Goal: Task Accomplishment & Management: Use online tool/utility

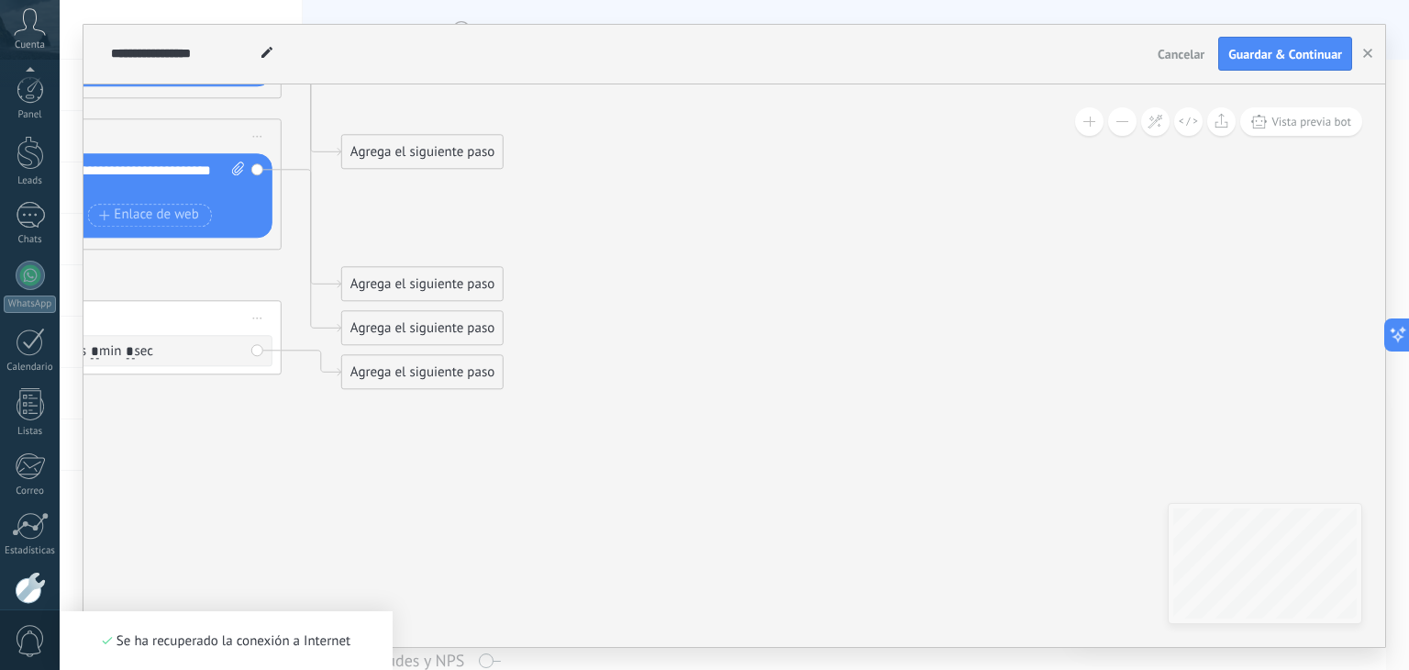
scroll to position [93, 0]
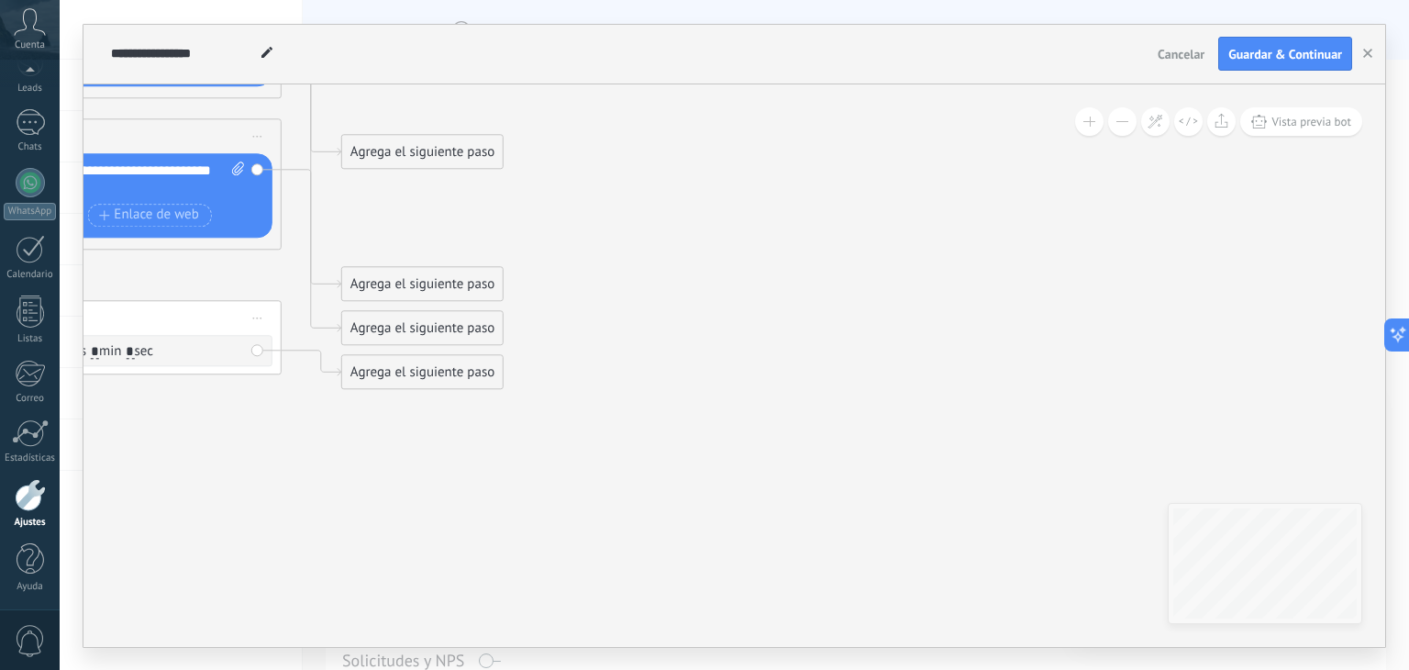
click at [1317, 130] on button "Vista previa bot" at bounding box center [1302, 121] width 122 height 28
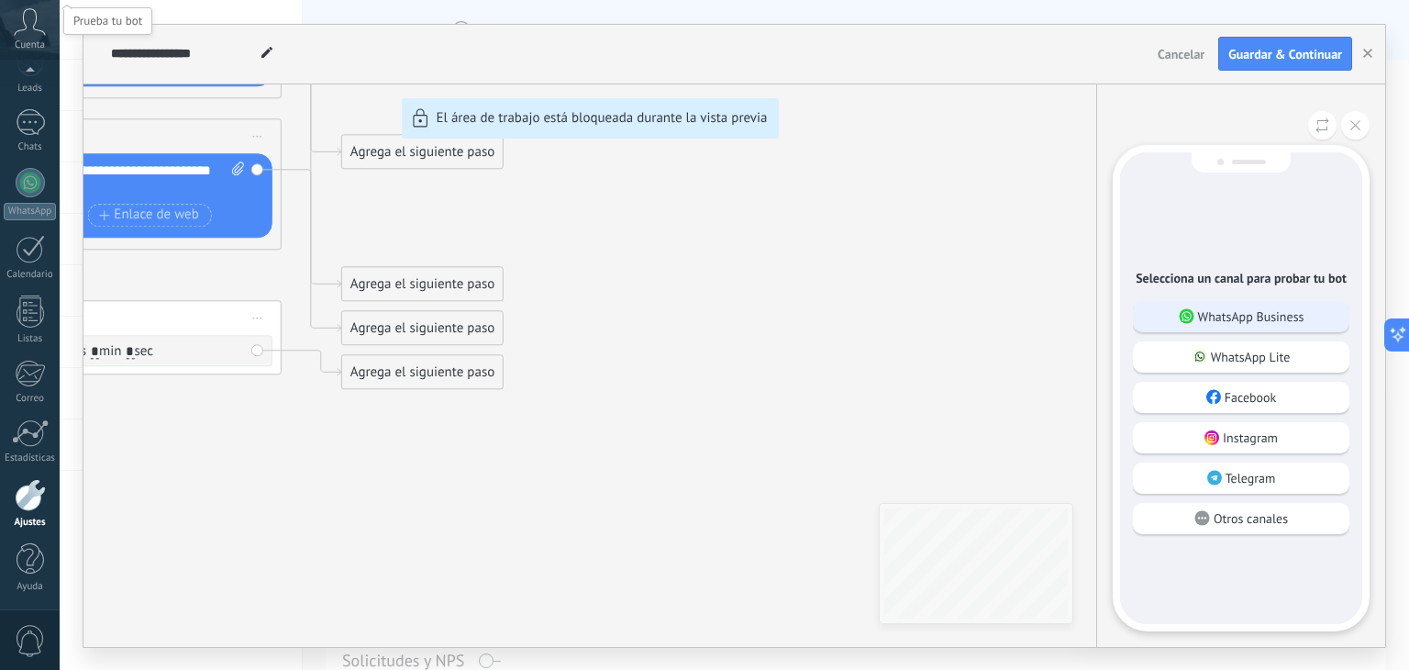
click at [1259, 316] on p "WhatsApp Business" at bounding box center [1251, 316] width 106 height 17
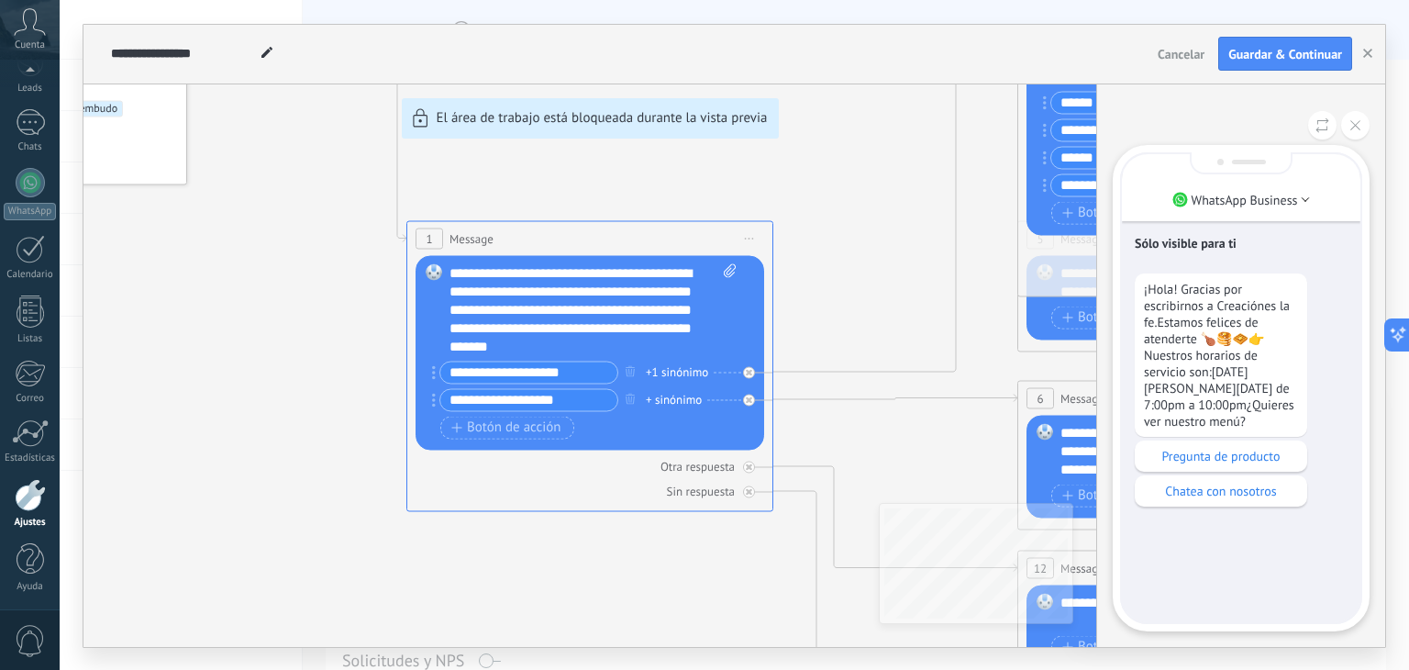
click at [1361, 131] on button at bounding box center [1355, 125] width 28 height 28
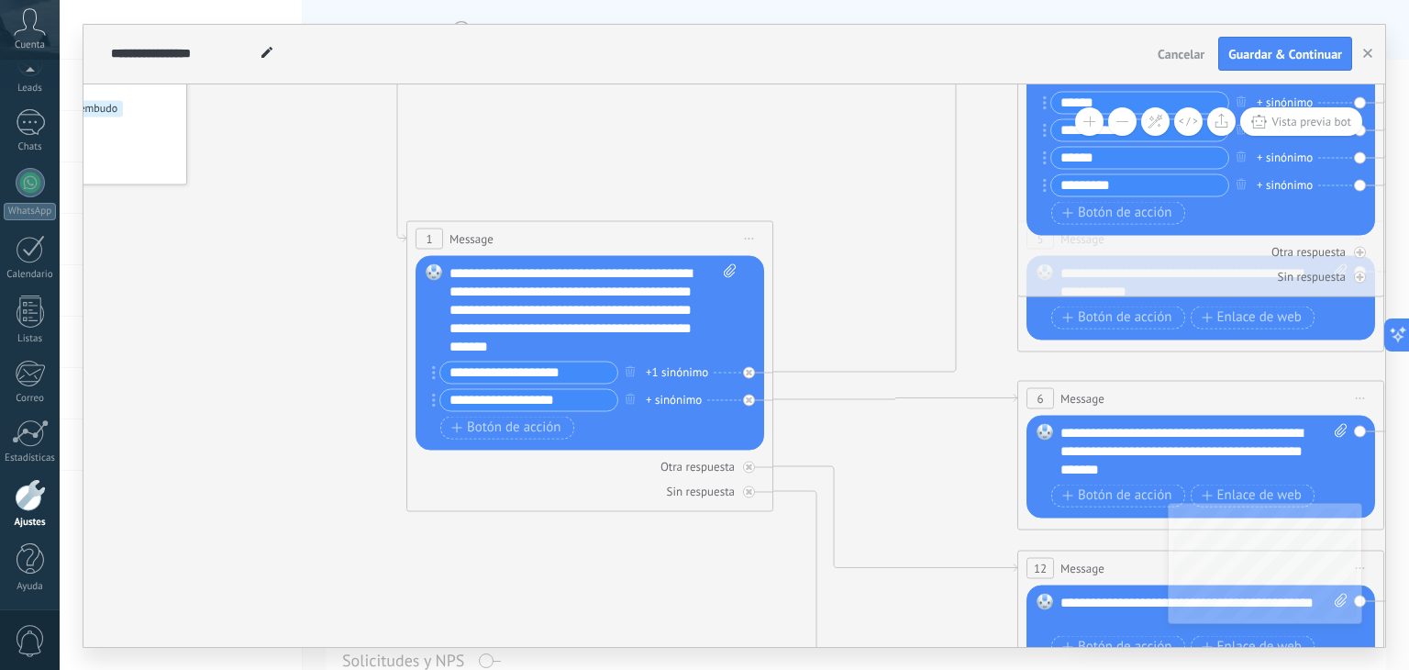
click at [921, 220] on icon at bounding box center [908, 402] width 2190 height 1754
click at [811, 156] on icon at bounding box center [908, 402] width 2190 height 1754
click at [675, 350] on div "**********" at bounding box center [594, 309] width 288 height 92
click at [1304, 60] on span "Guardar & Continuar" at bounding box center [1286, 54] width 114 height 13
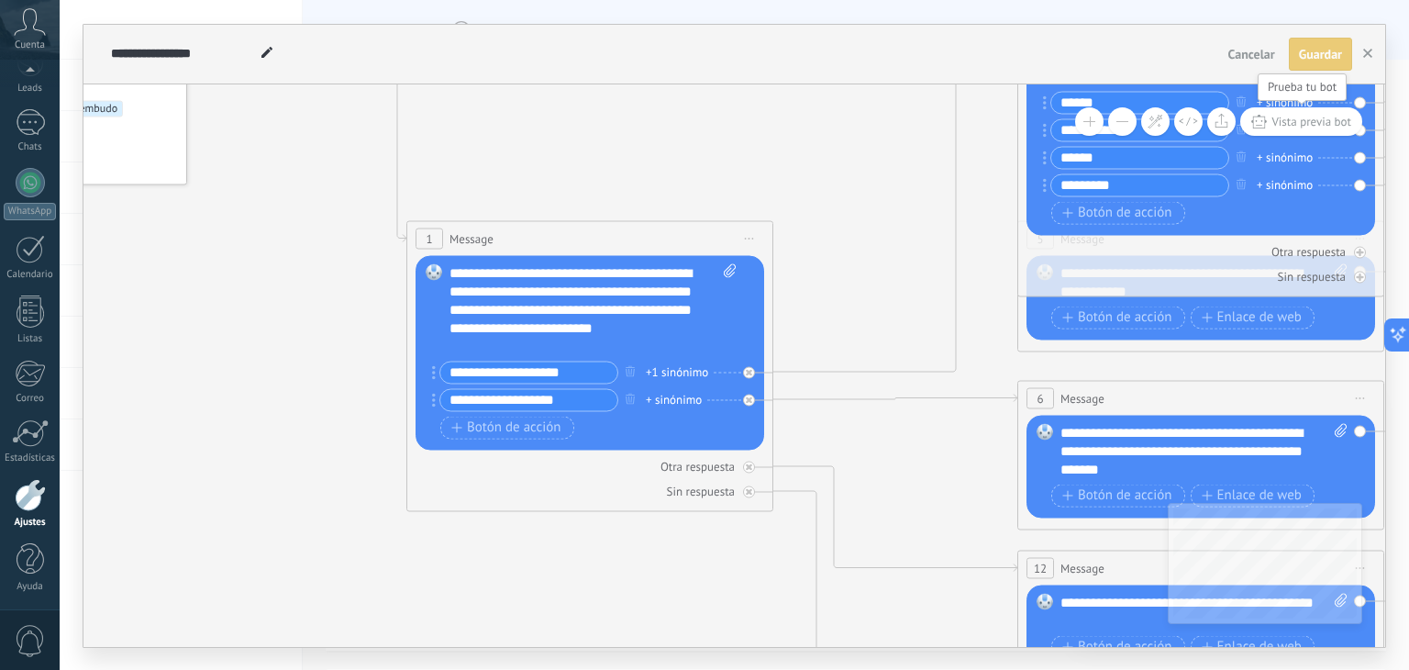
click at [1289, 125] on span "Vista previa bot" at bounding box center [1312, 122] width 80 height 16
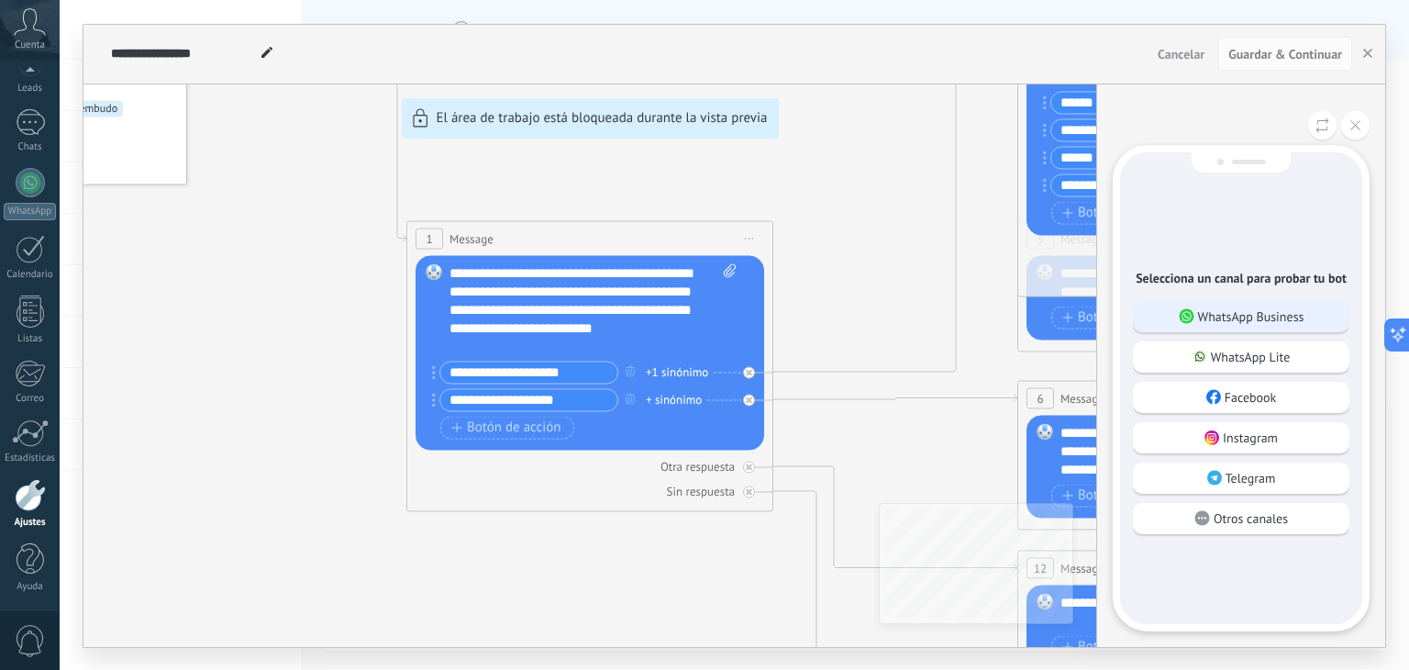
click at [1221, 318] on p "WhatsApp Business" at bounding box center [1251, 316] width 106 height 17
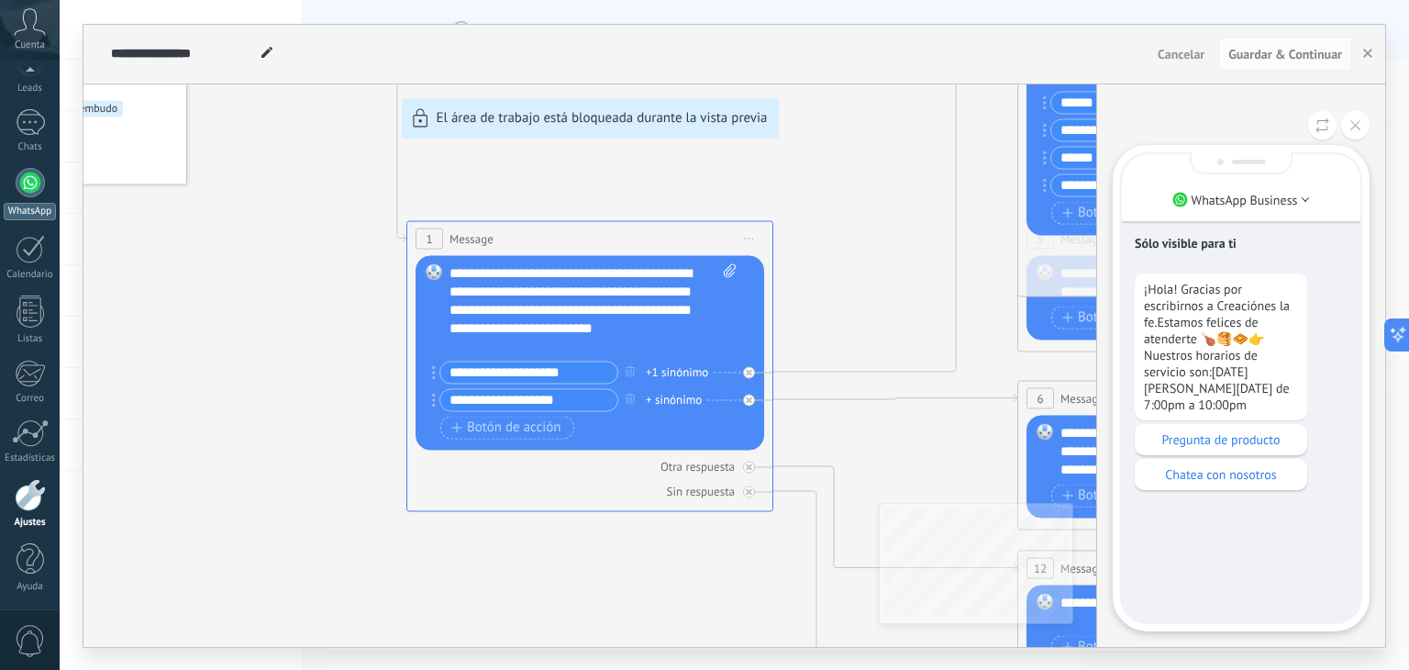
click at [0, 209] on link "WhatsApp" at bounding box center [30, 194] width 60 height 52
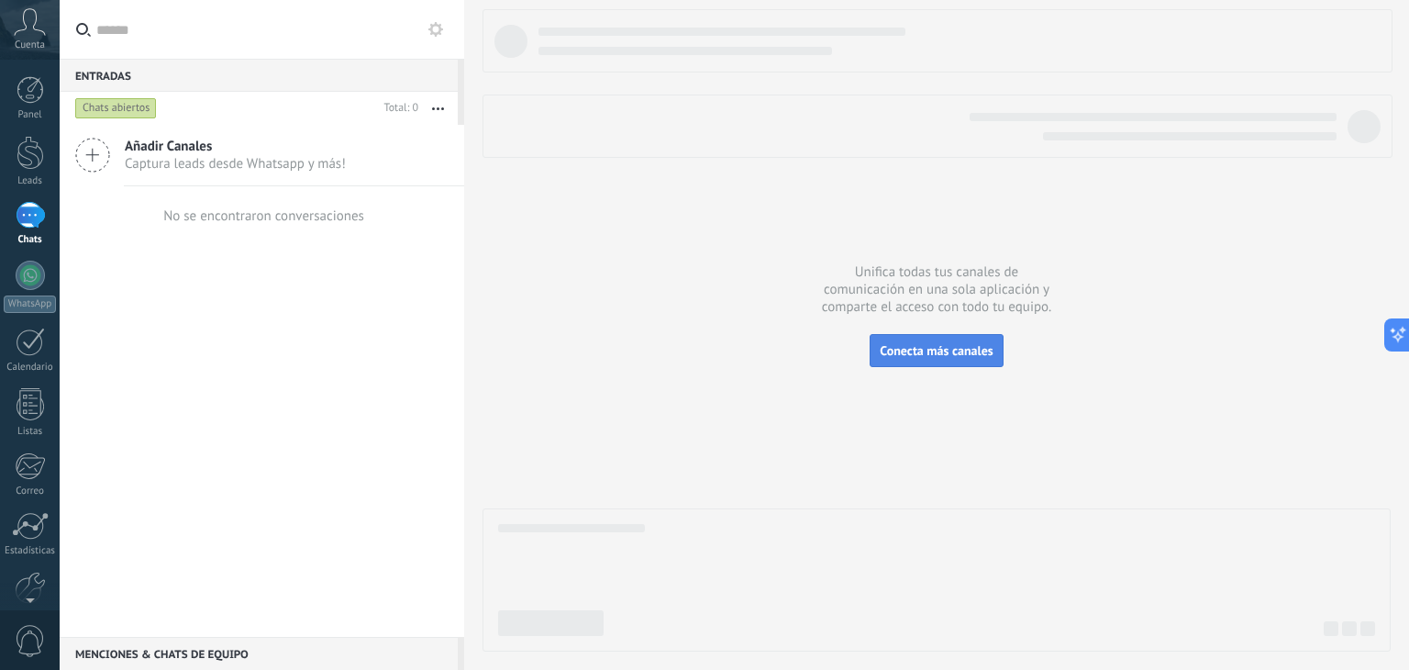
click at [921, 351] on span "Conecta más canales" at bounding box center [936, 350] width 113 height 17
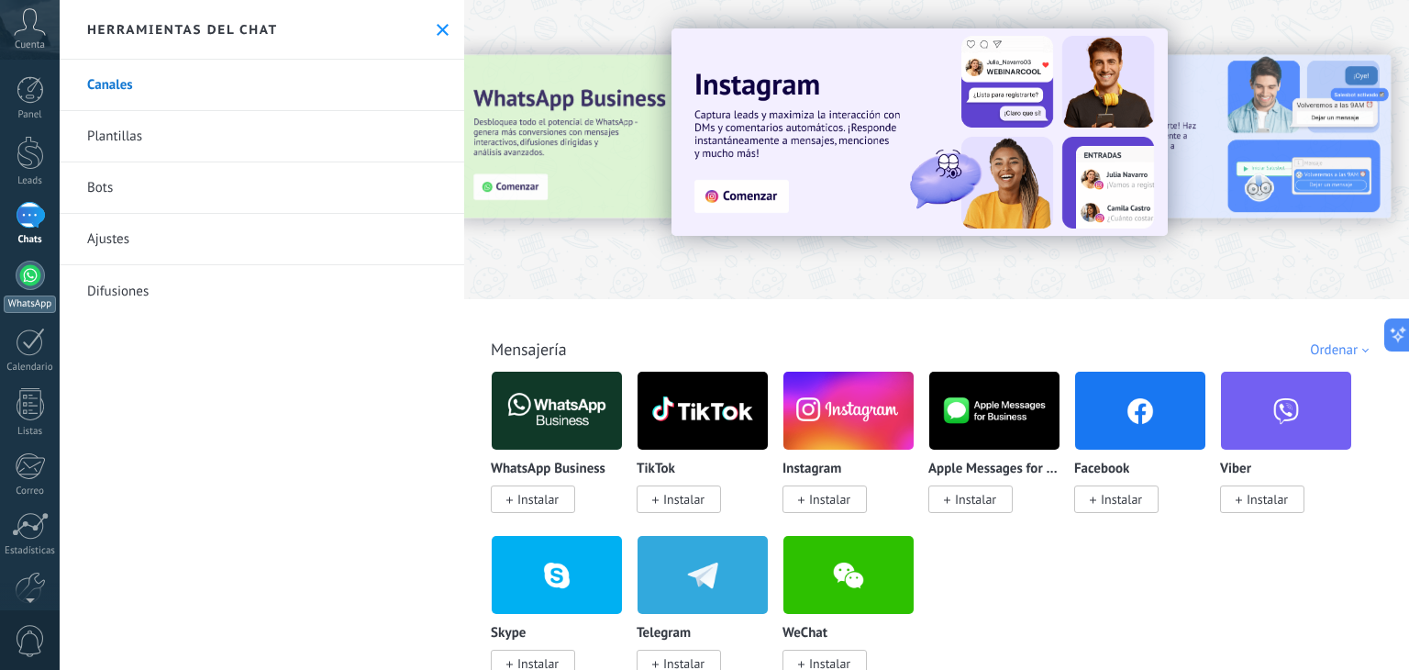
click at [26, 286] on div at bounding box center [30, 275] width 29 height 29
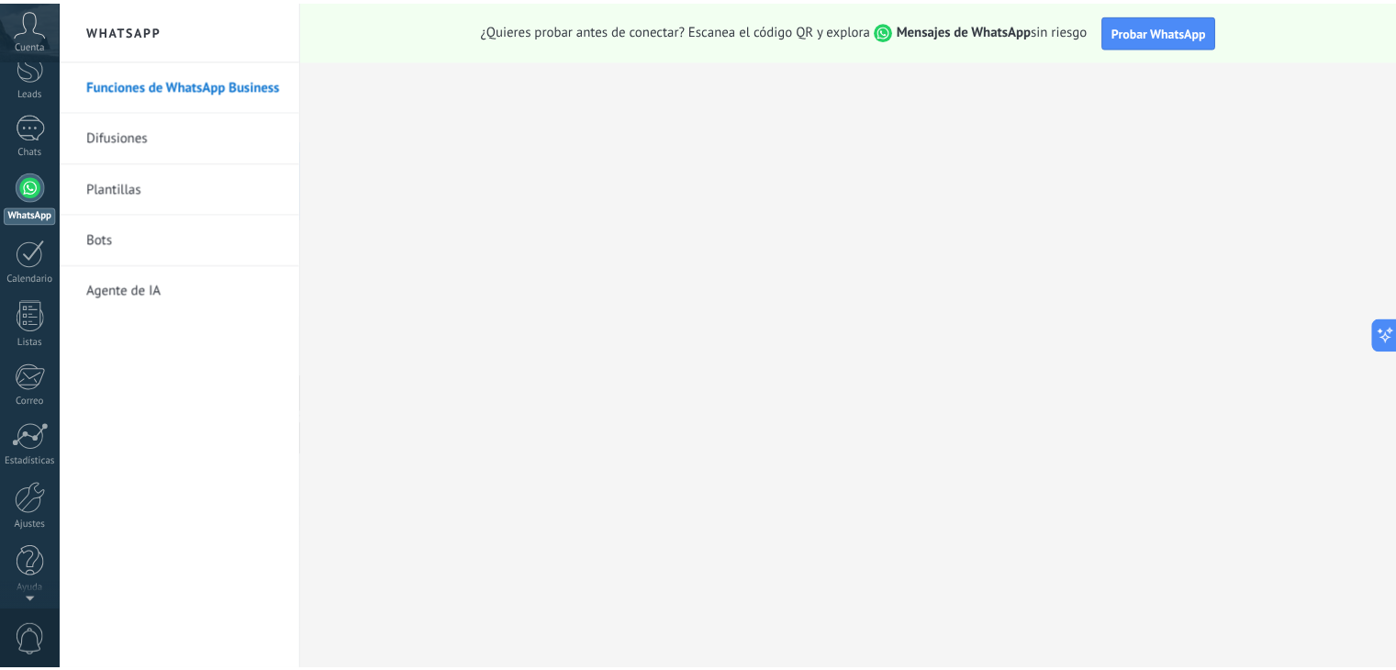
scroll to position [93, 0]
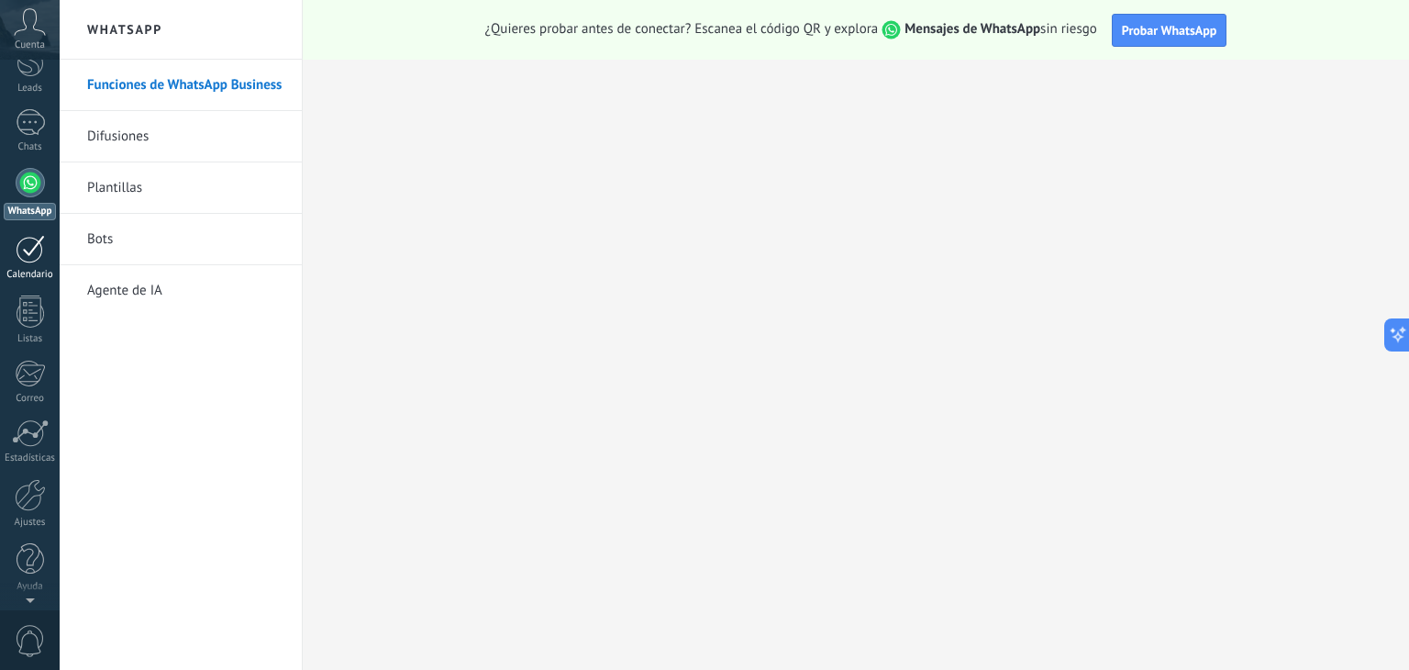
click at [34, 269] on div "Calendario" at bounding box center [30, 275] width 53 height 12
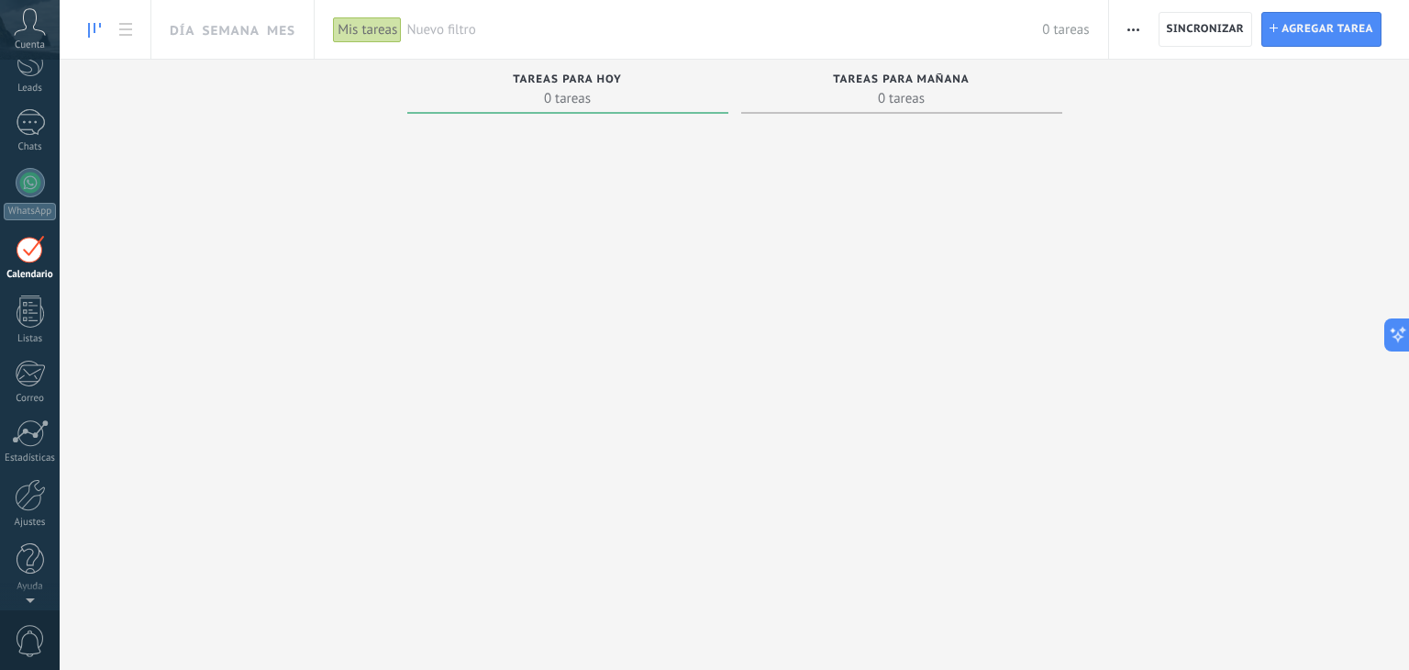
click at [21, 273] on div "Calendario" at bounding box center [30, 275] width 53 height 12
click at [30, 326] on div at bounding box center [31, 311] width 28 height 32
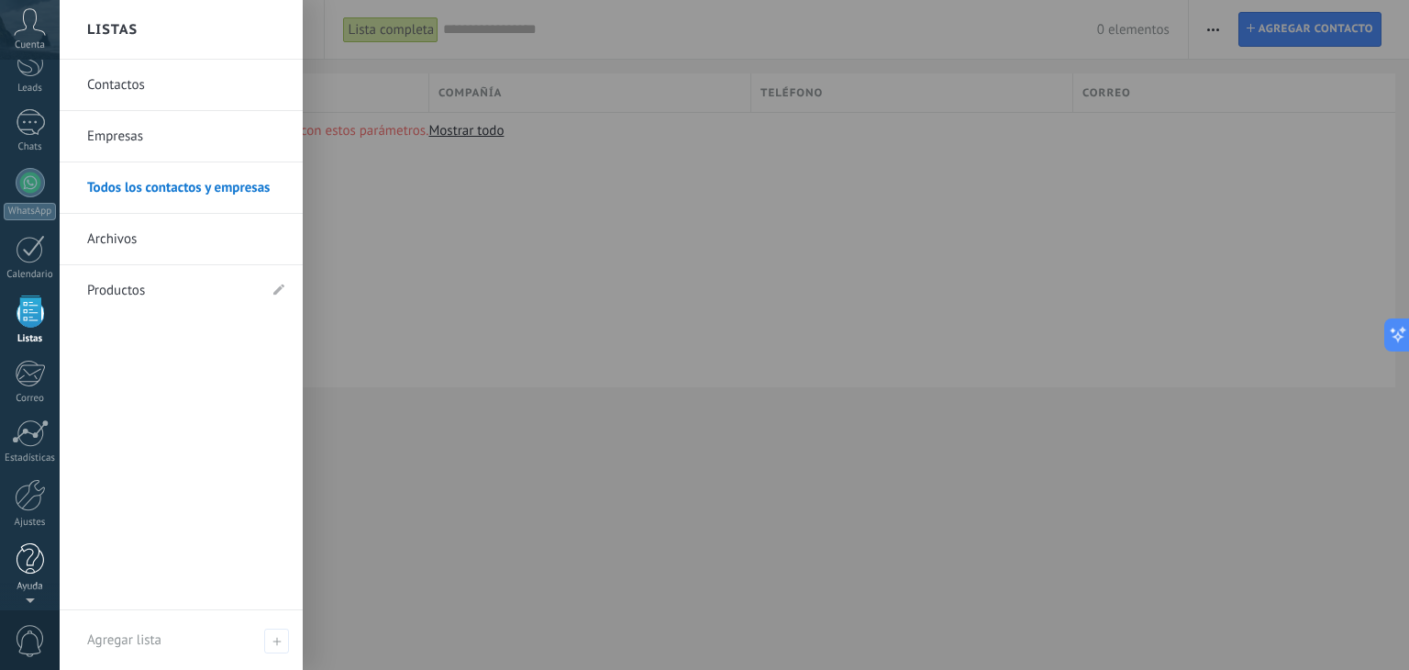
click at [25, 545] on div at bounding box center [31, 559] width 28 height 32
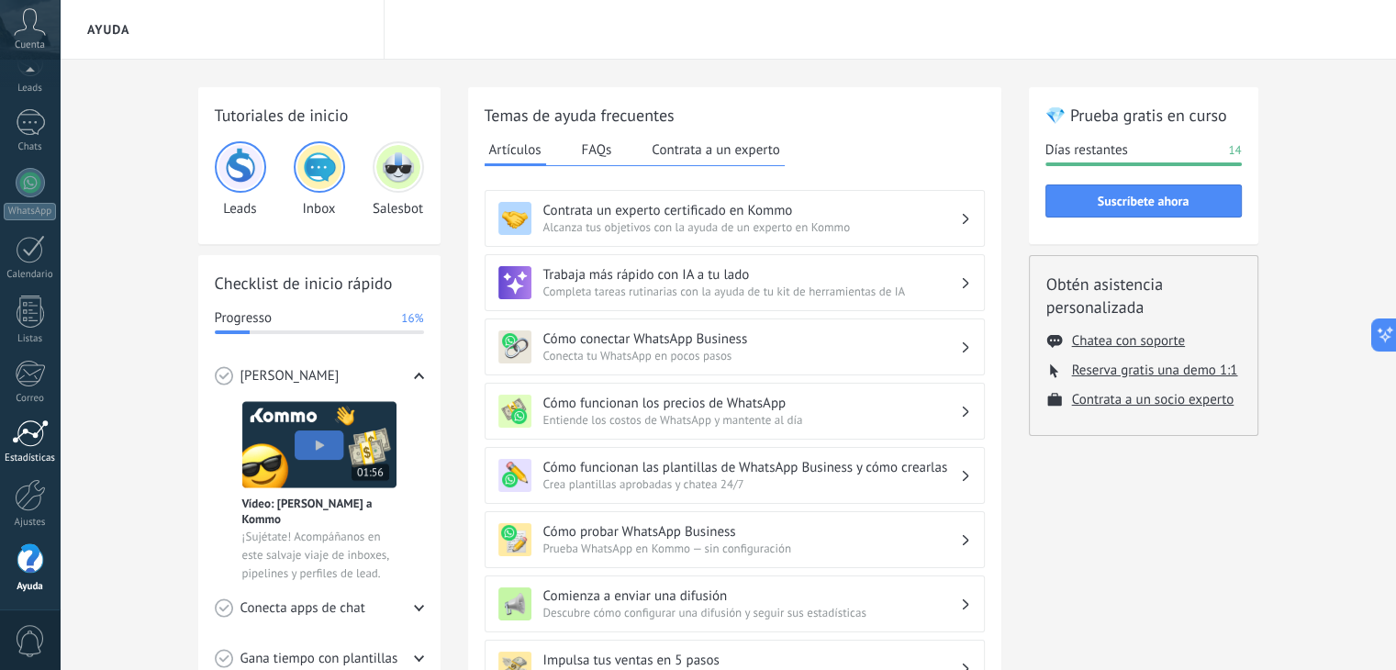
click at [16, 448] on link "Estadísticas" at bounding box center [30, 441] width 60 height 45
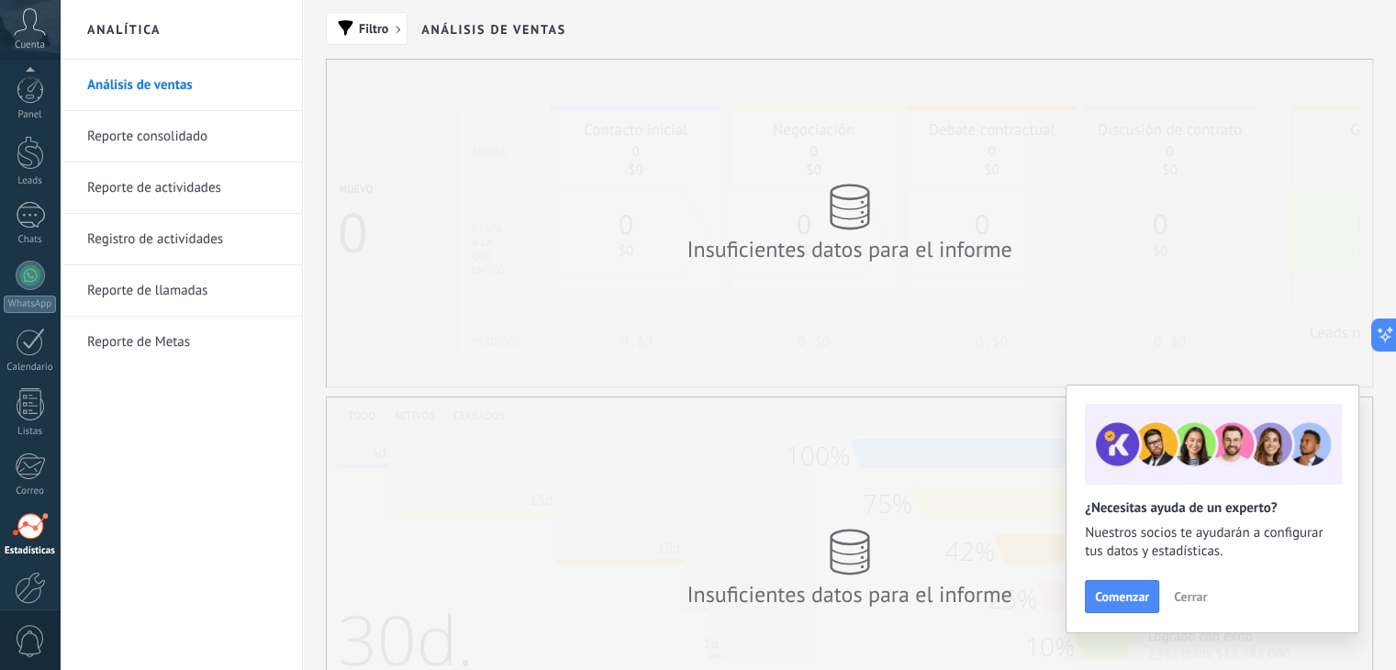
click at [18, 83] on div at bounding box center [31, 90] width 28 height 28
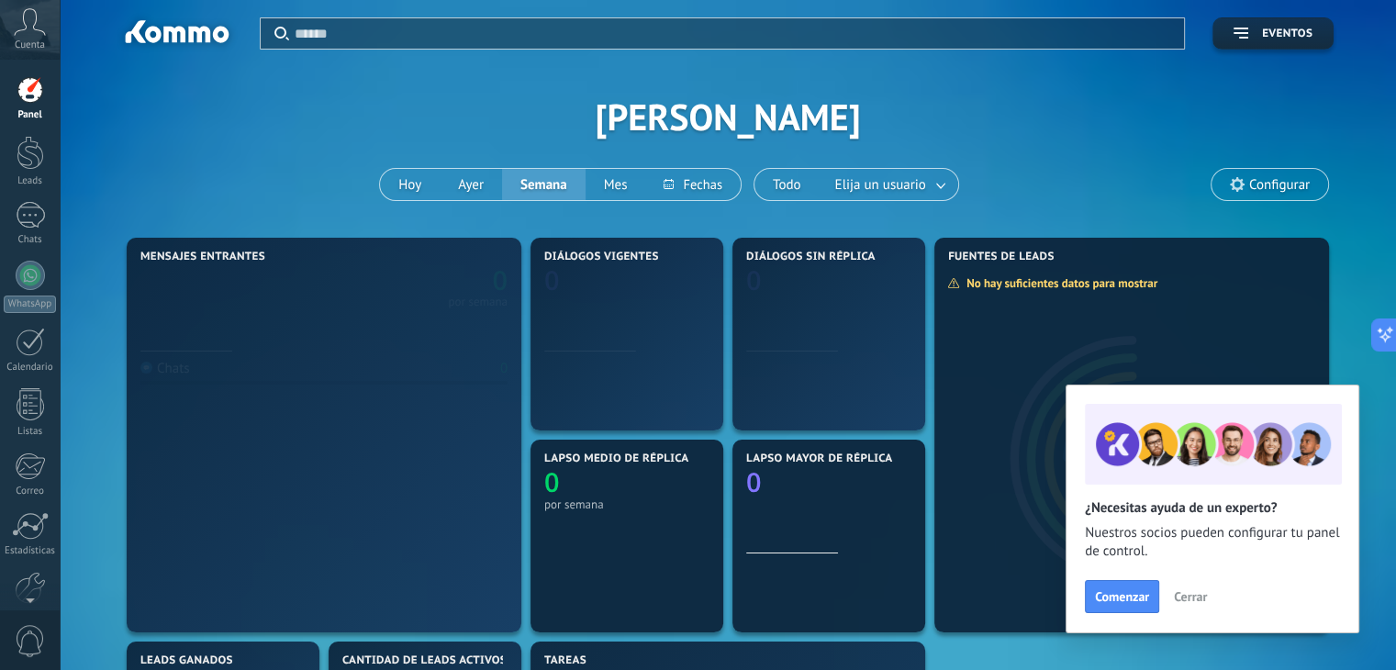
click at [27, 46] on span "Cuenta" at bounding box center [30, 45] width 30 height 12
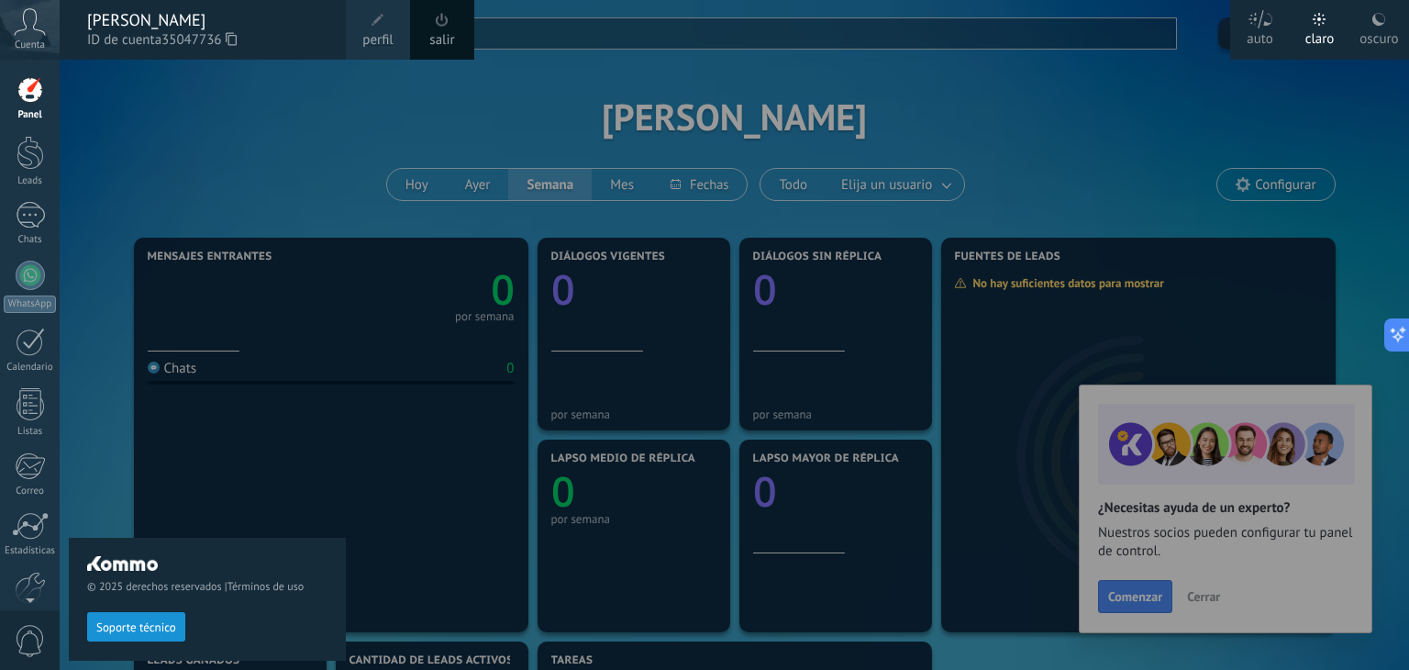
click at [22, 37] on div "Cuenta" at bounding box center [30, 30] width 60 height 60
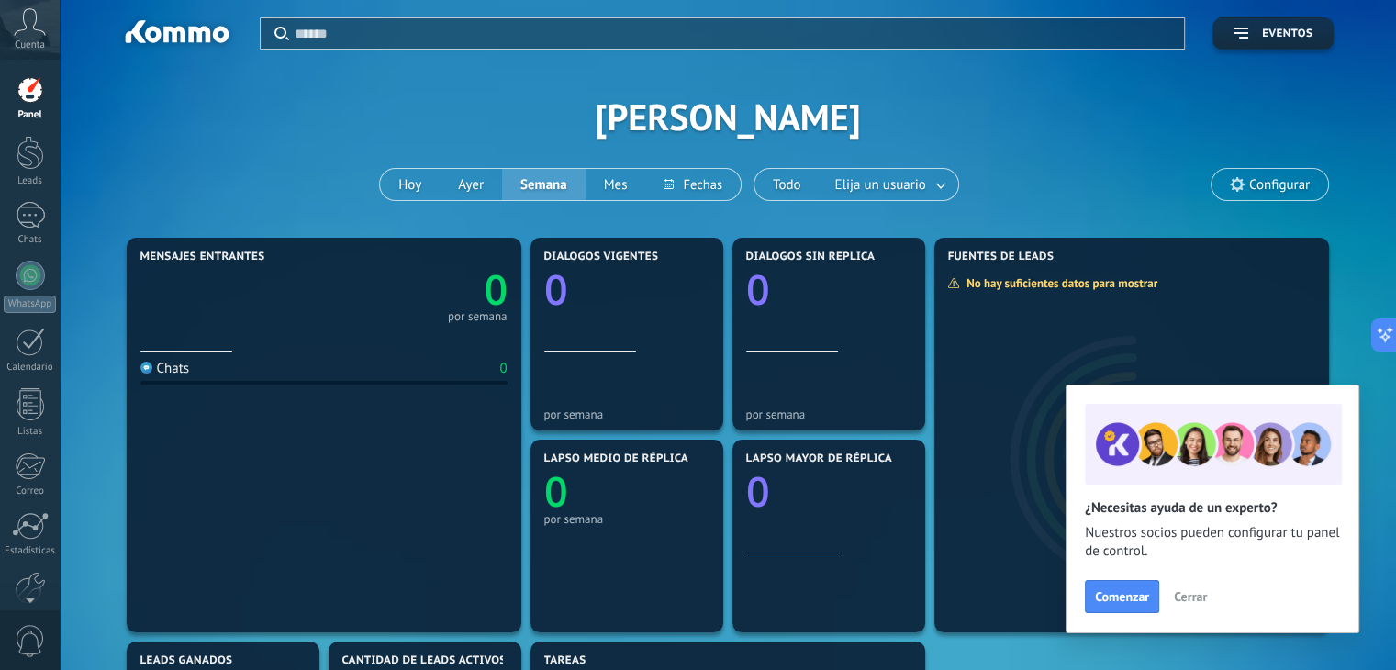
click at [24, 25] on icon at bounding box center [30, 22] width 32 height 28
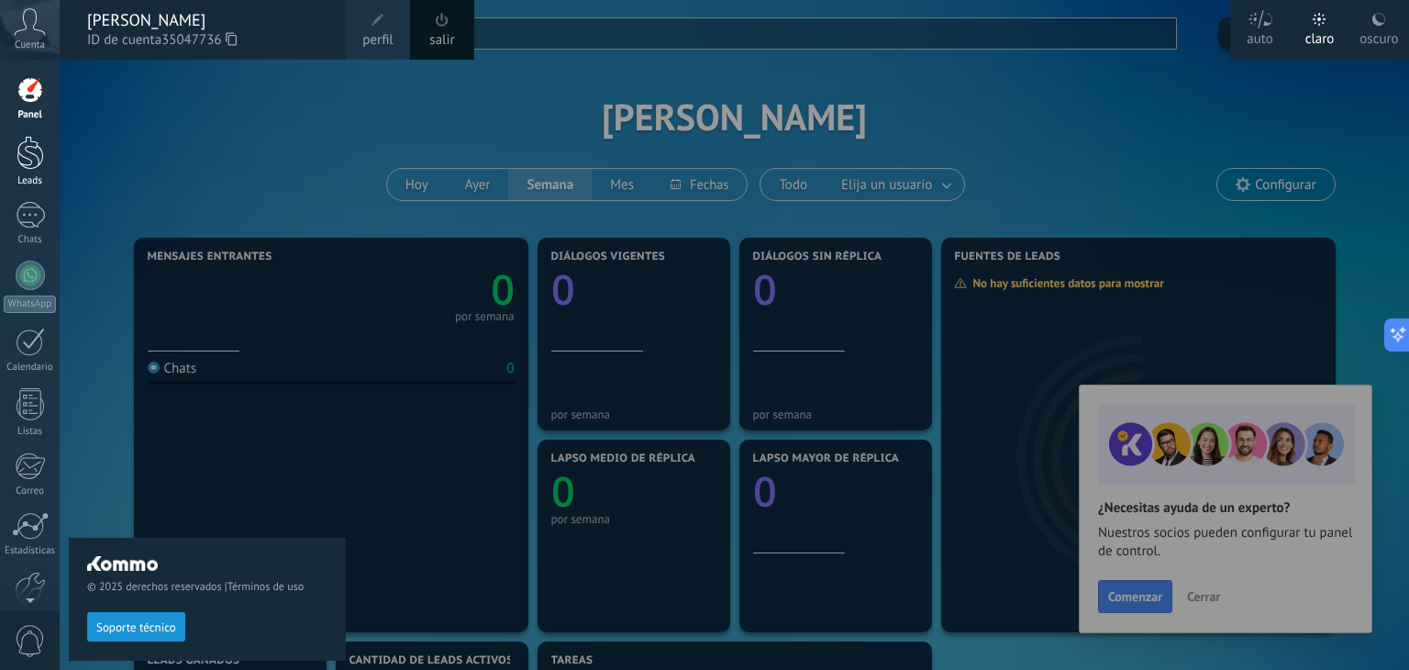
click at [37, 152] on div at bounding box center [31, 153] width 28 height 34
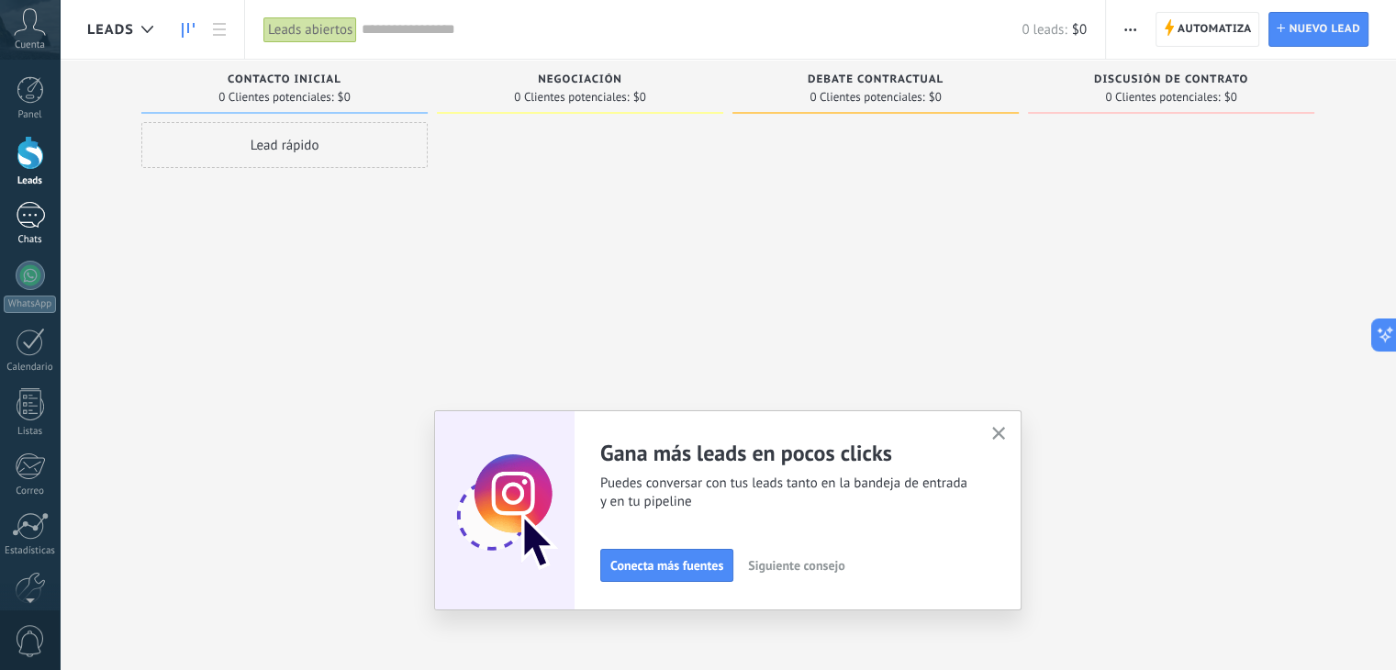
click at [19, 214] on div at bounding box center [30, 215] width 29 height 27
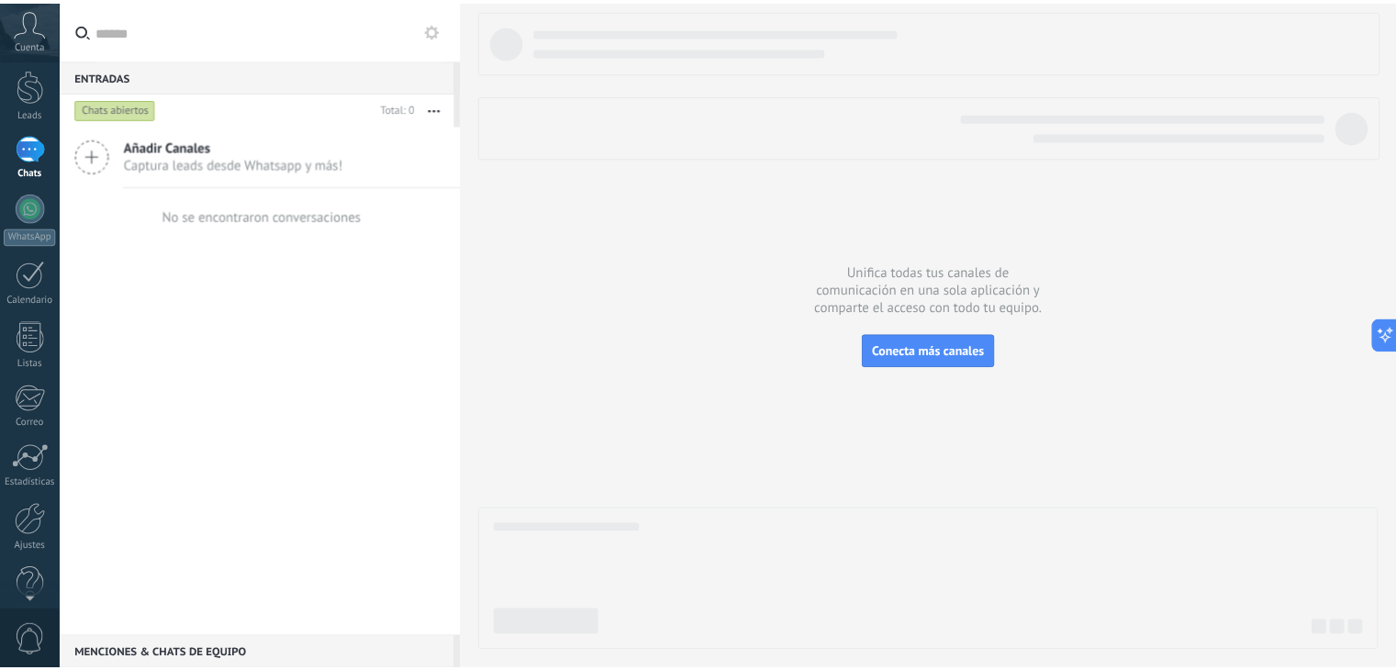
scroll to position [93, 0]
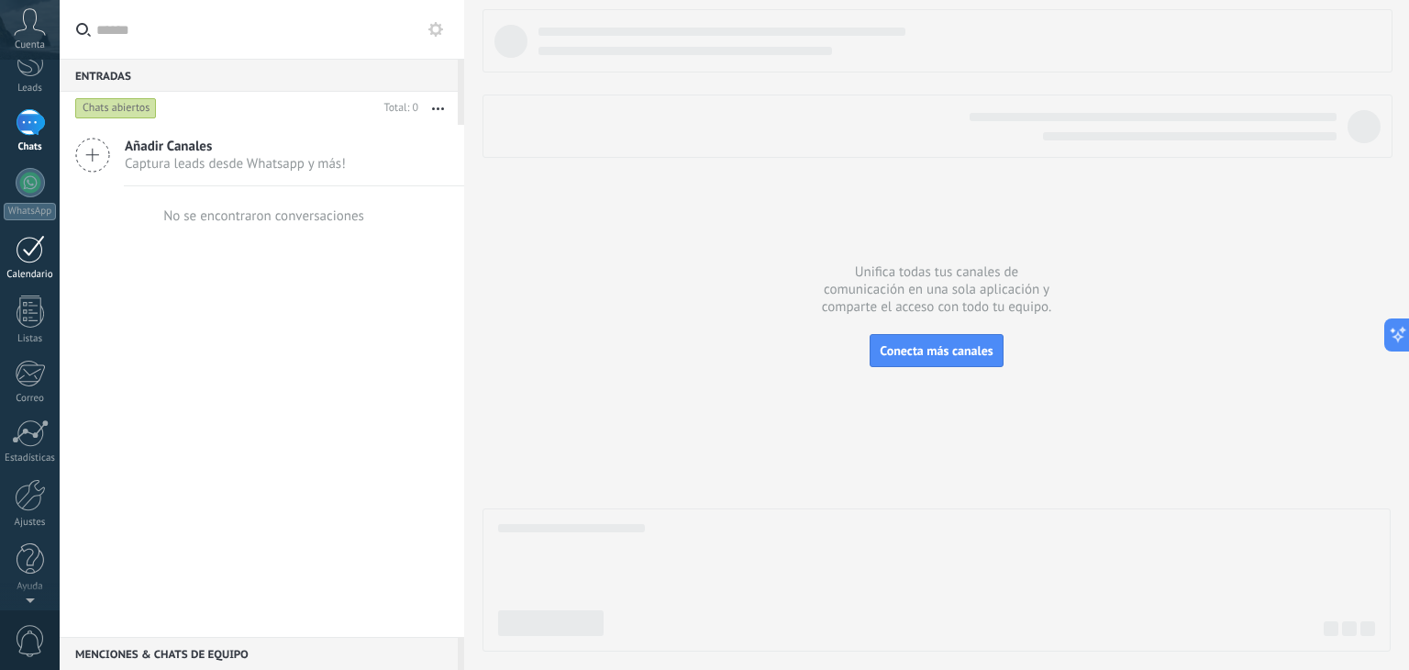
click at [26, 245] on div at bounding box center [30, 249] width 29 height 28
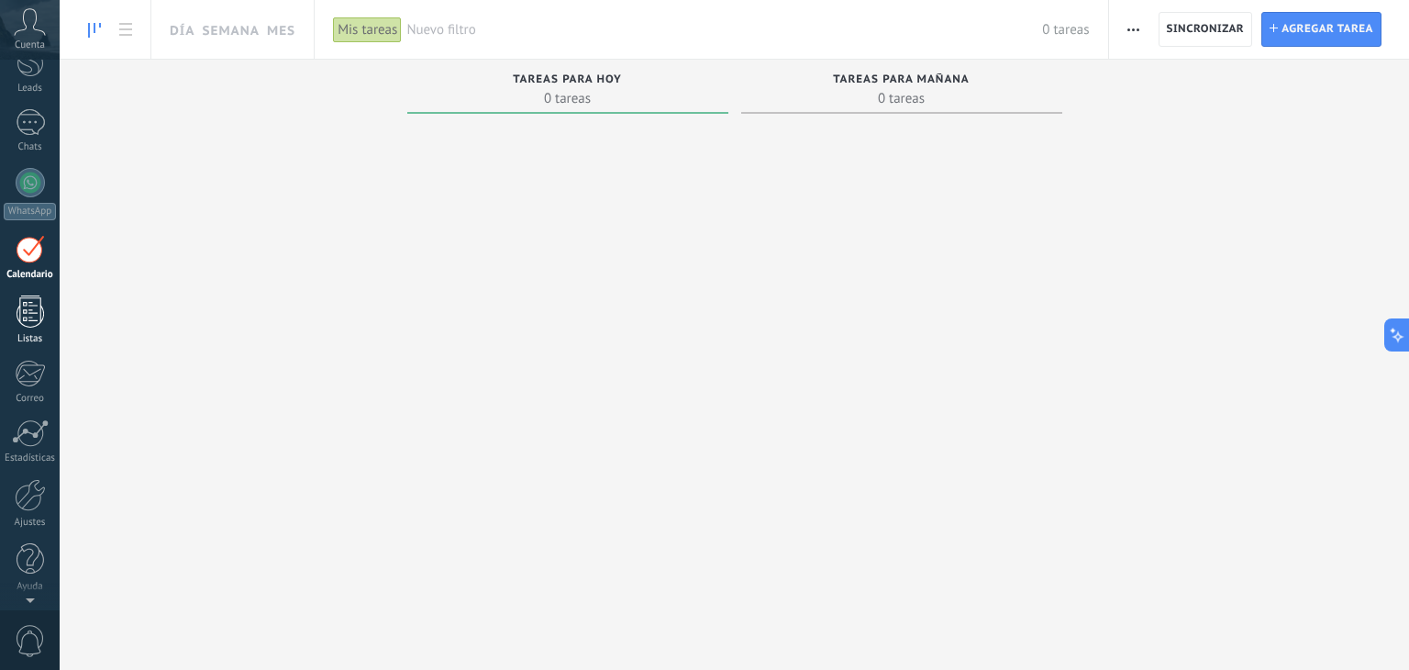
click at [27, 306] on div at bounding box center [31, 311] width 28 height 32
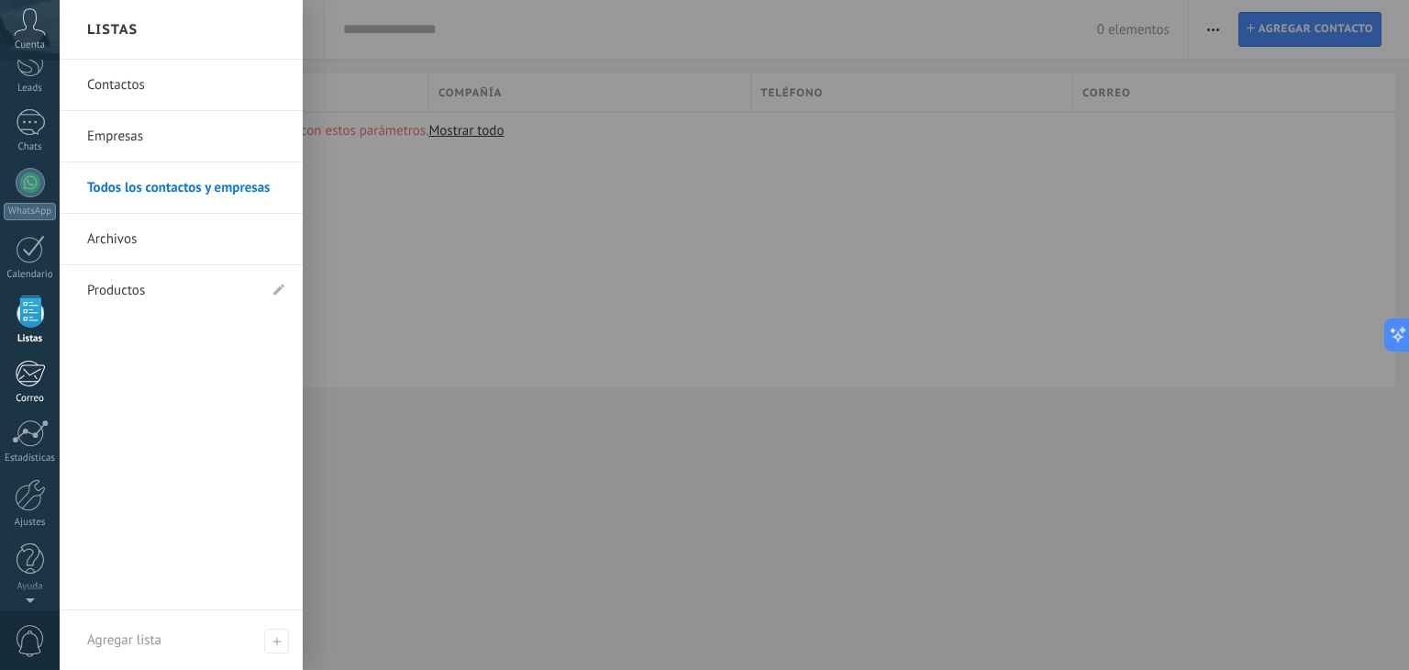
click at [27, 364] on div at bounding box center [30, 374] width 30 height 28
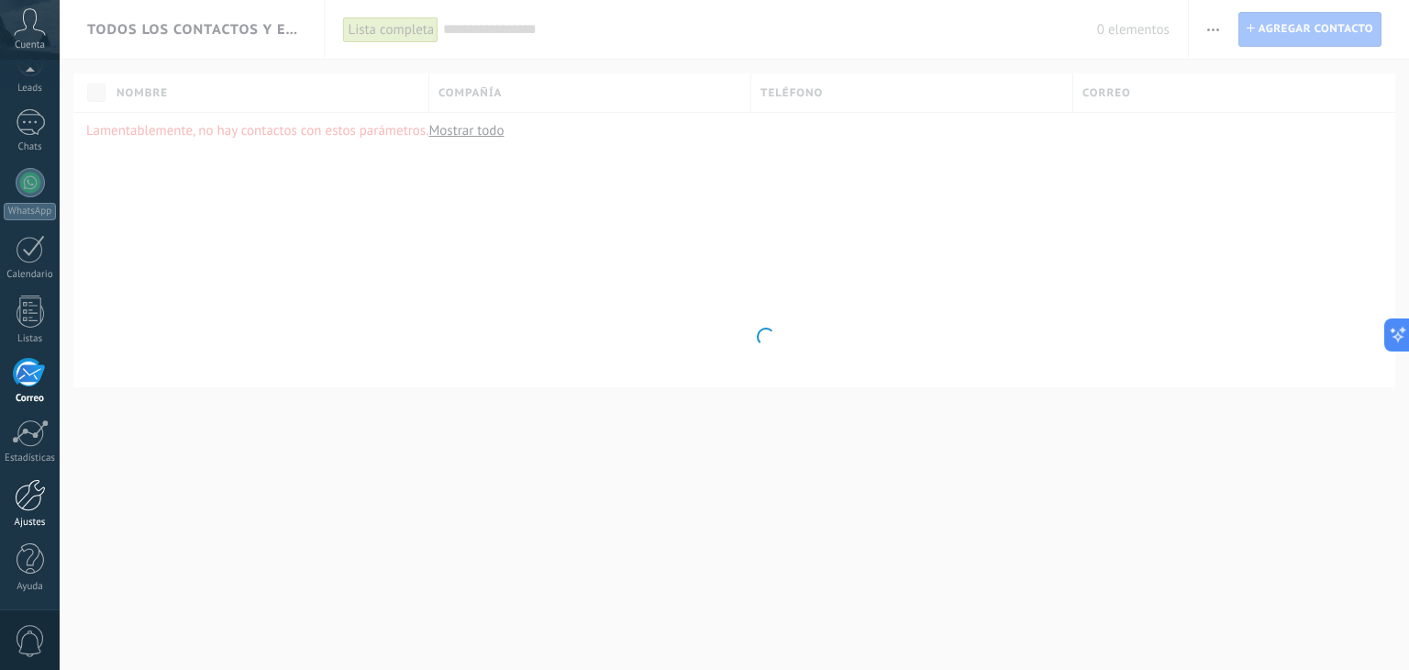
click at [29, 499] on div at bounding box center [30, 495] width 31 height 32
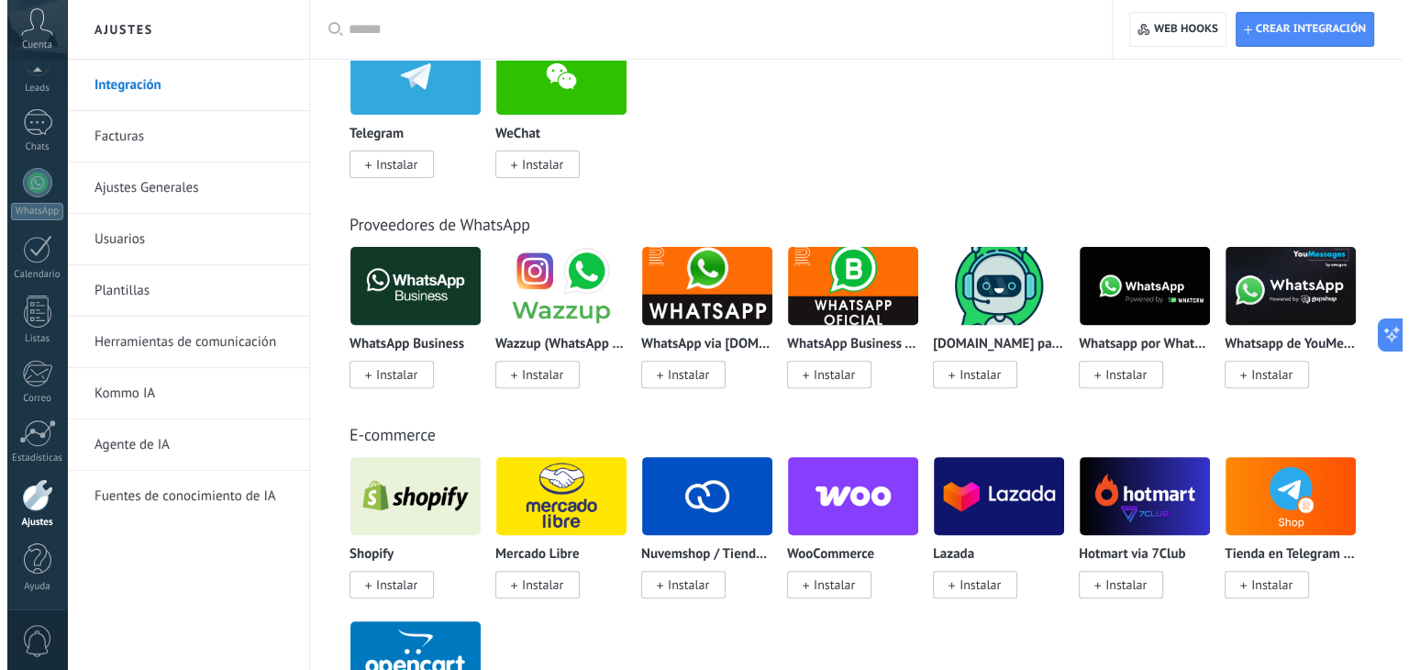
scroll to position [600, 0]
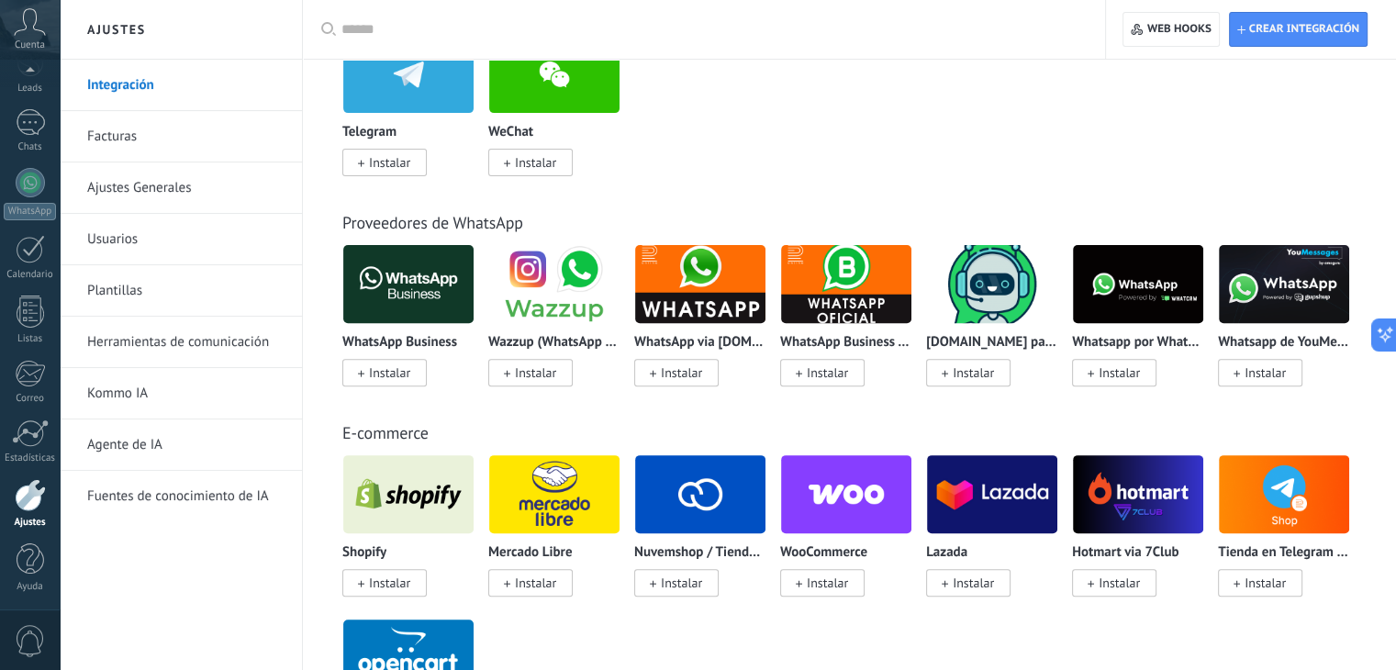
click at [33, 33] on icon at bounding box center [30, 22] width 32 height 28
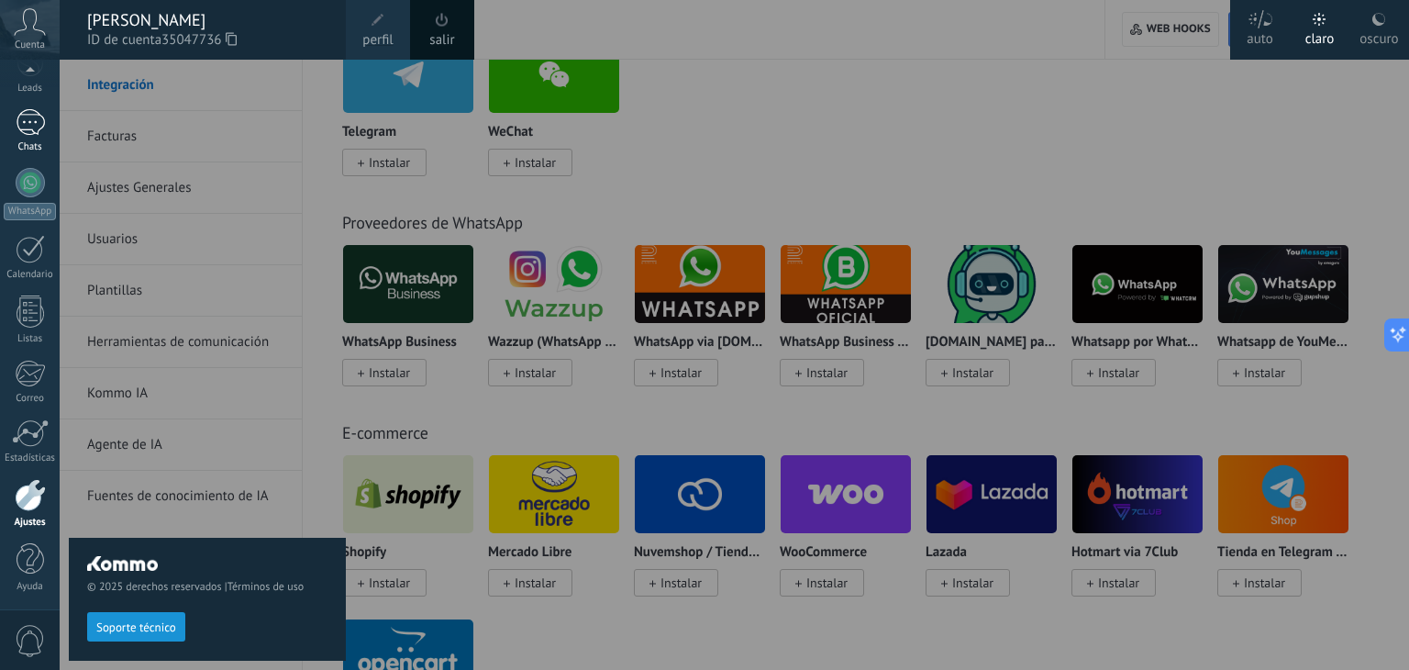
click at [28, 136] on link "Chats" at bounding box center [30, 131] width 60 height 44
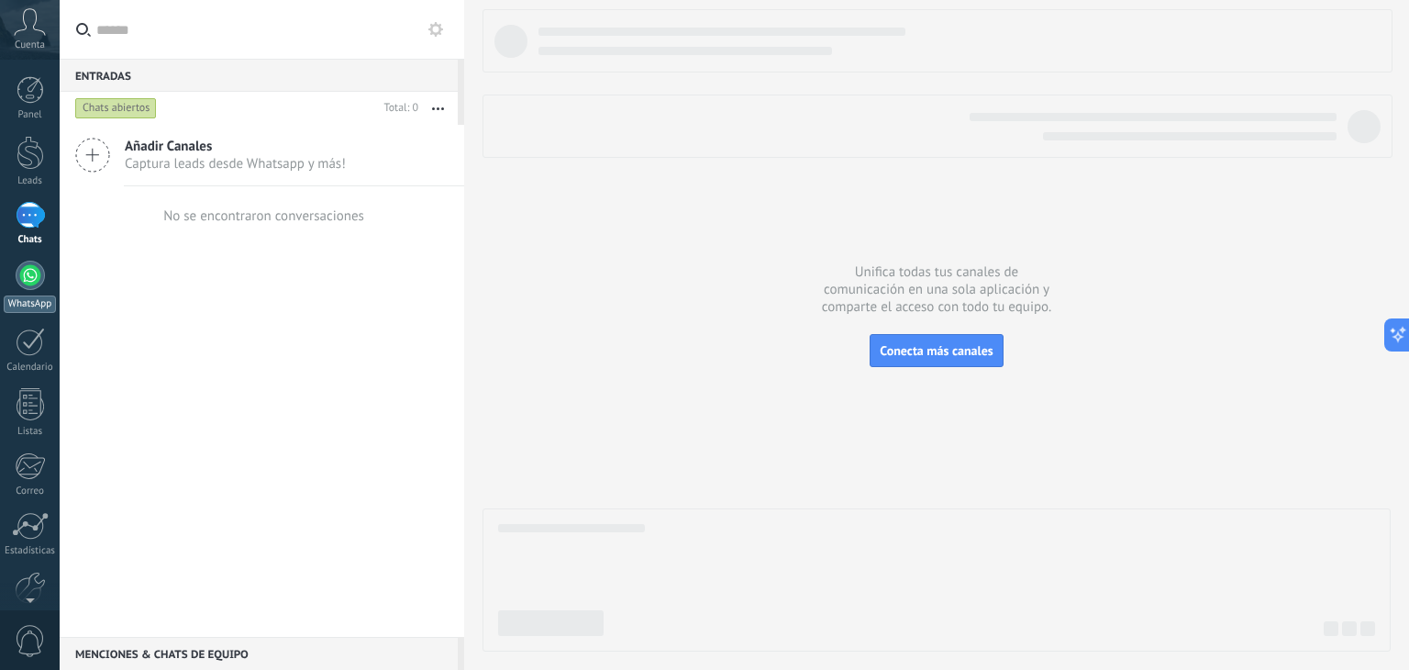
click at [32, 268] on div at bounding box center [30, 275] width 29 height 29
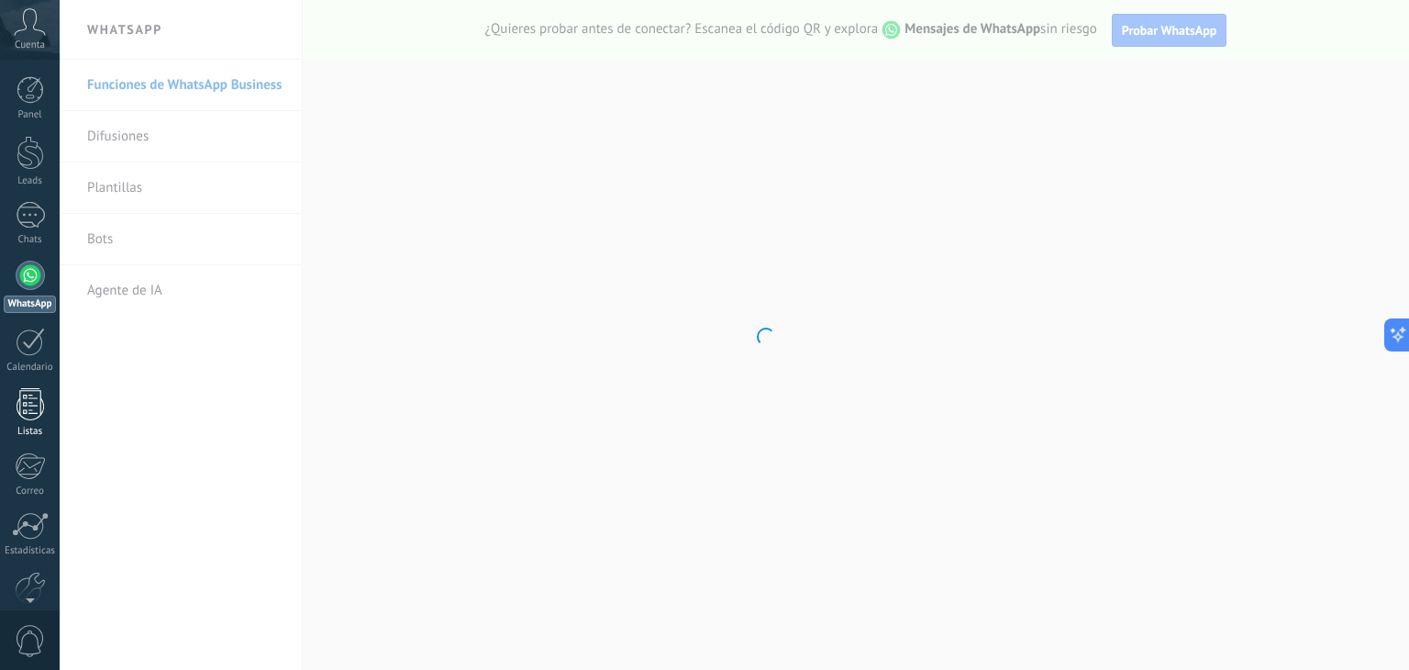
click at [28, 393] on div at bounding box center [31, 404] width 28 height 32
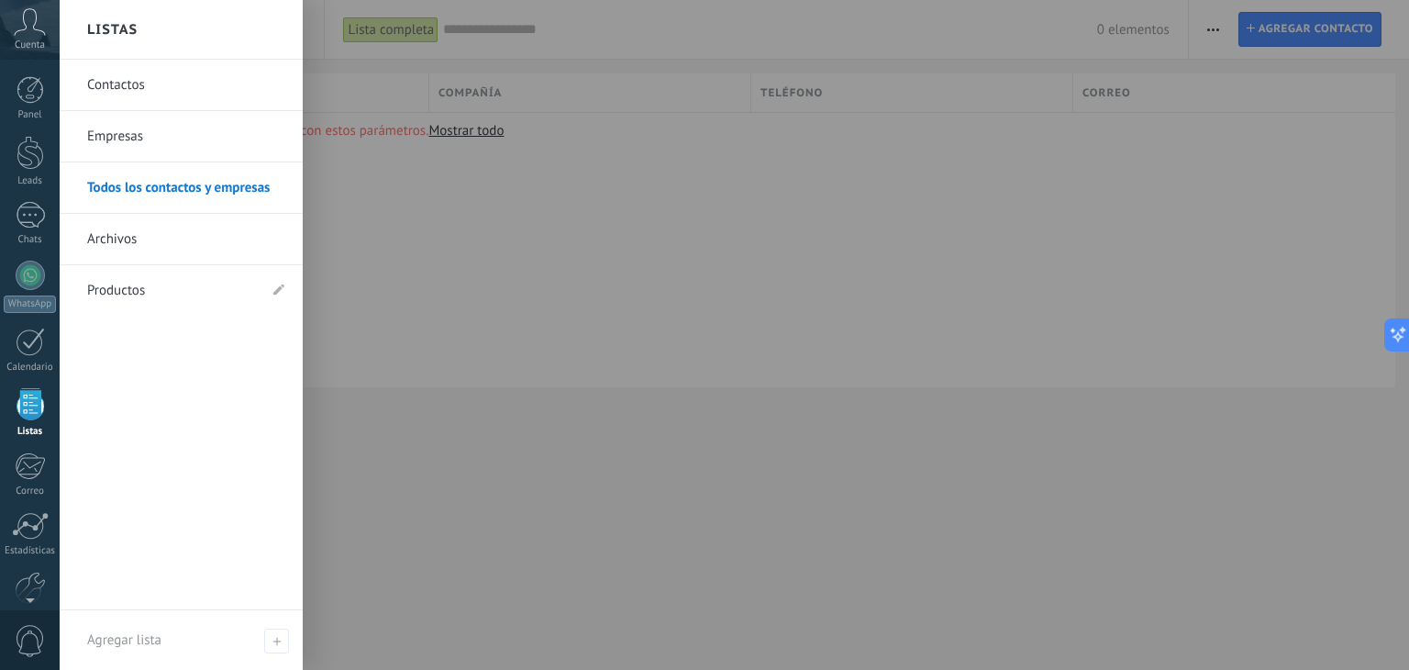
click at [478, 501] on div "Todos los contactos y empresas Lista completa Aplicar 0 elementos Lista complet…" at bounding box center [735, 335] width 1350 height 670
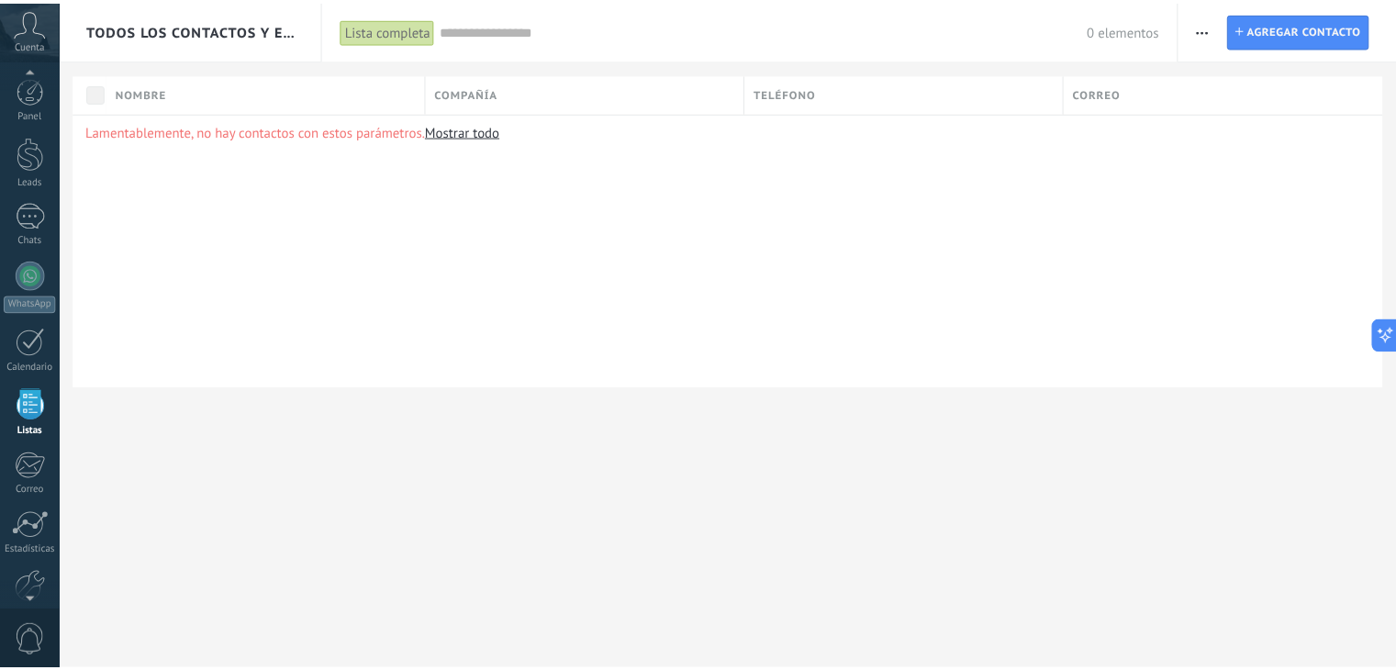
scroll to position [47, 0]
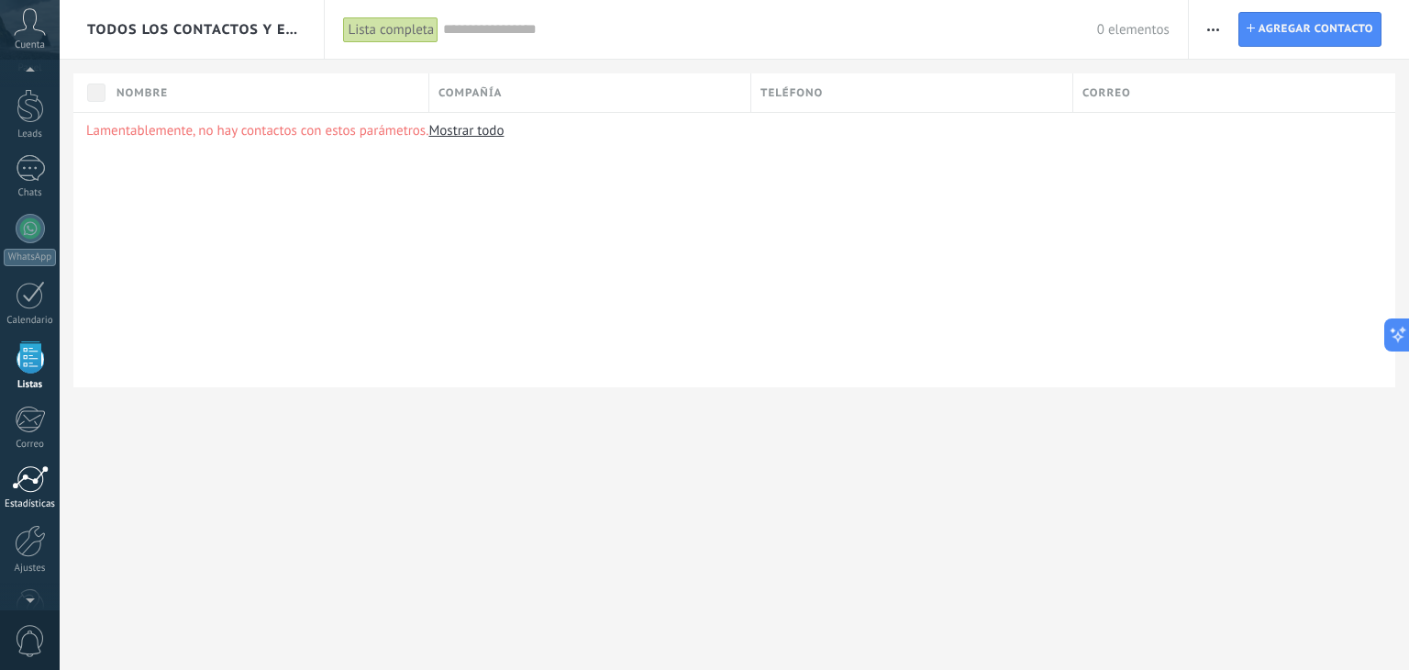
click at [39, 477] on div at bounding box center [30, 479] width 37 height 28
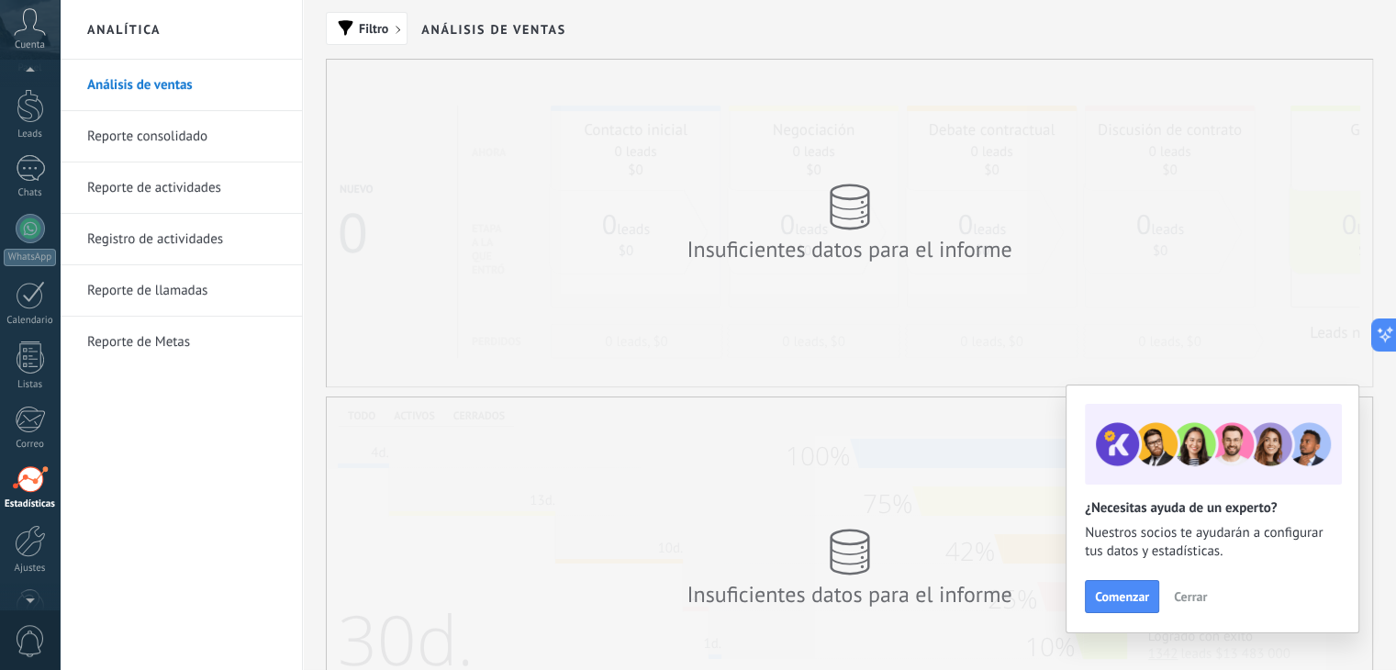
click at [202, 136] on link "Reporte consolidado" at bounding box center [185, 136] width 196 height 51
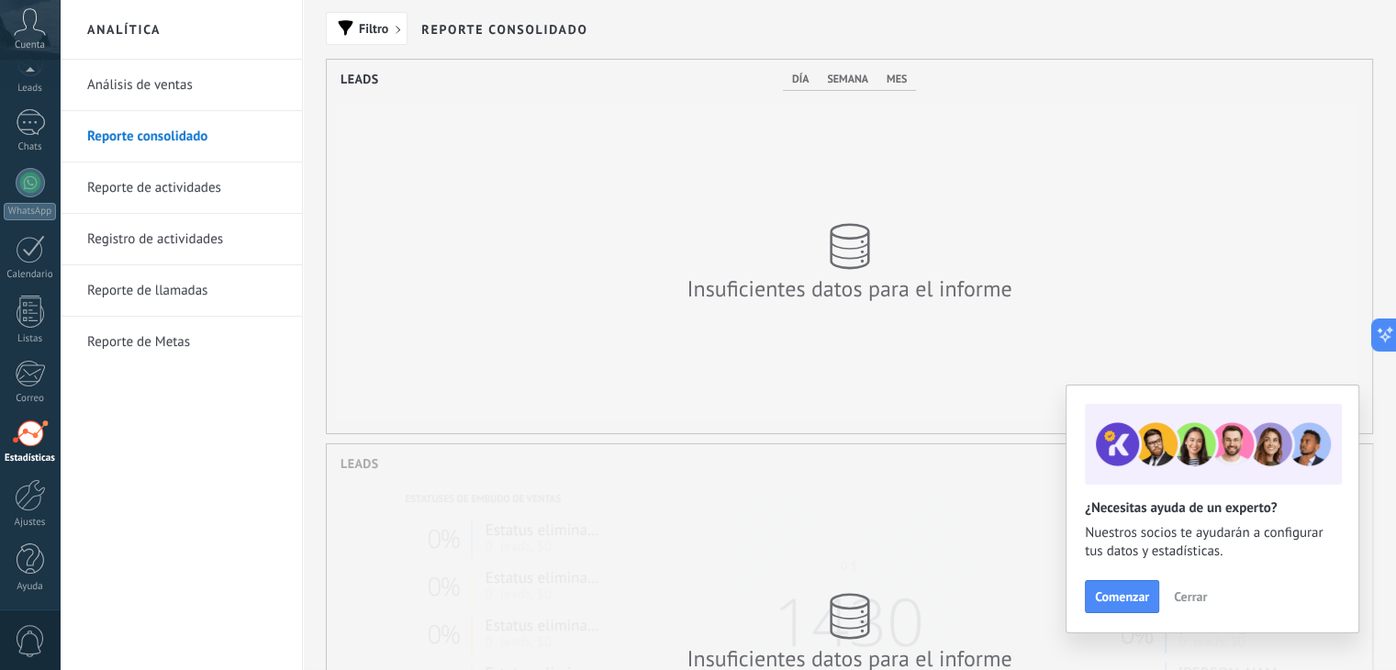
scroll to position [373, 1045]
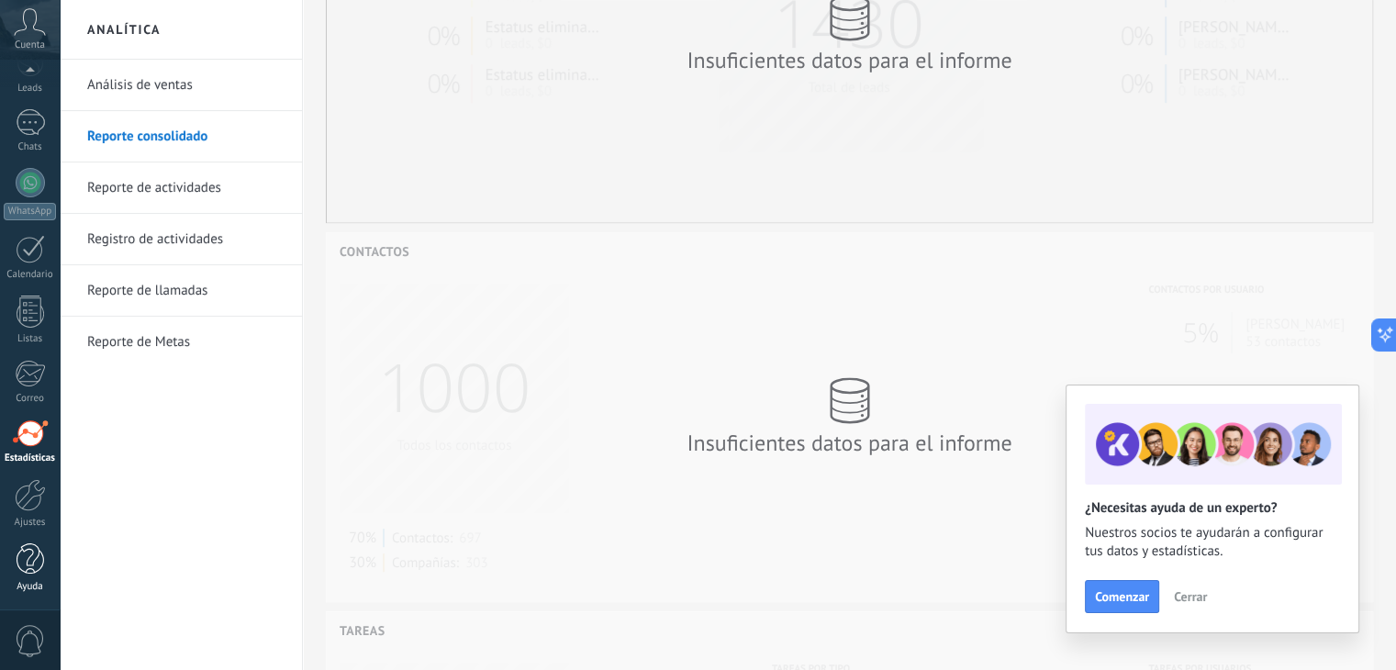
click at [34, 564] on div at bounding box center [31, 559] width 28 height 32
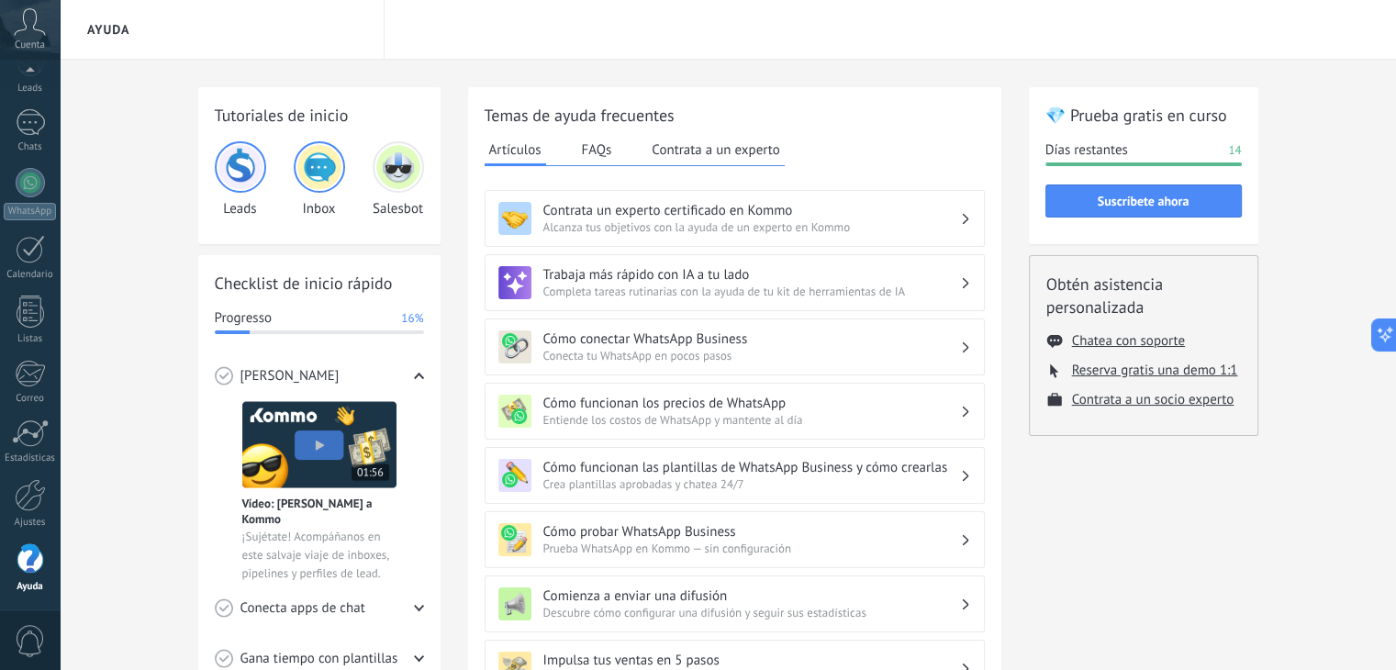
click at [23, 32] on icon at bounding box center [30, 22] width 32 height 28
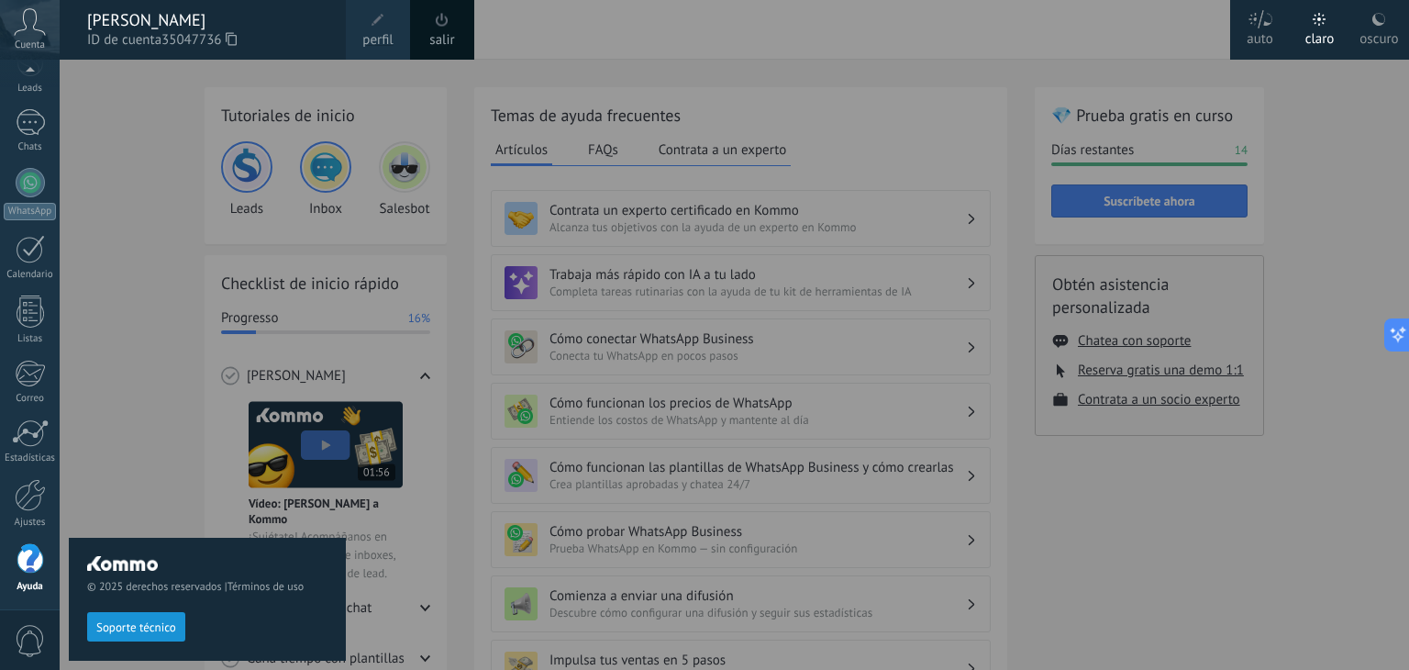
click at [392, 39] on span "perfil" at bounding box center [377, 40] width 30 height 20
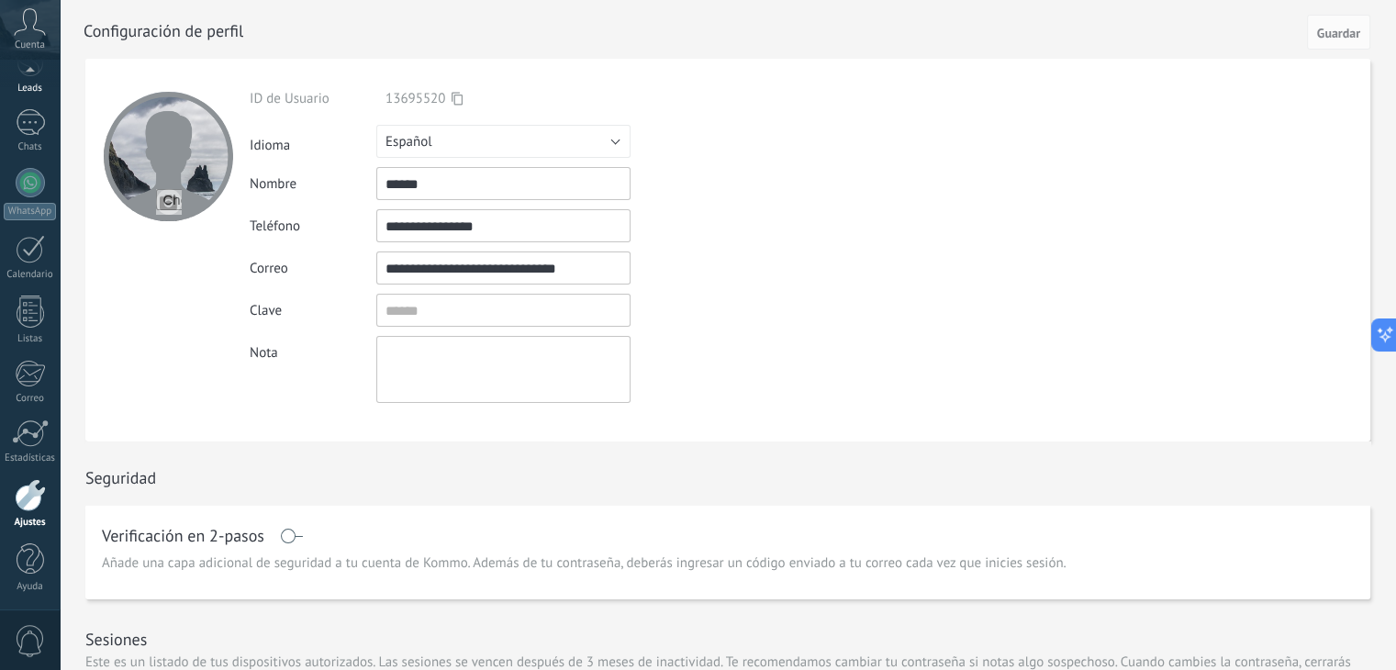
click at [32, 87] on div "Leads" at bounding box center [30, 89] width 53 height 12
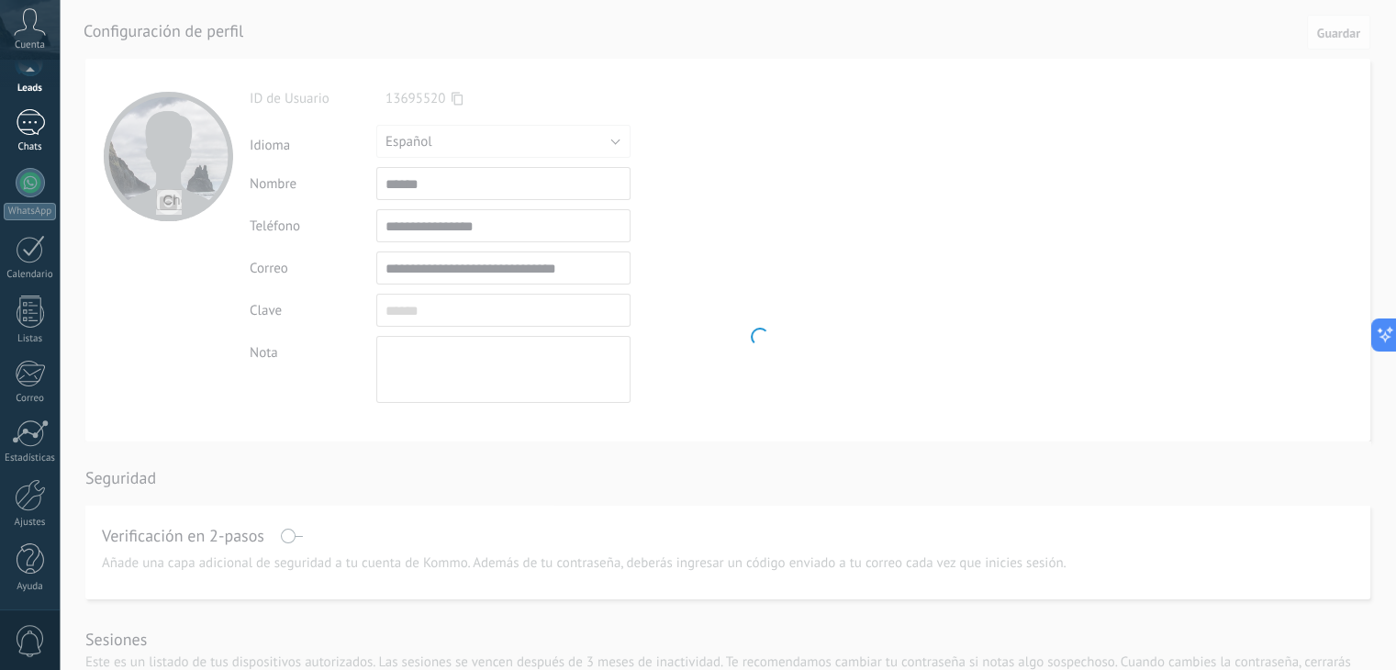
click at [38, 141] on div "Chats" at bounding box center [30, 147] width 53 height 12
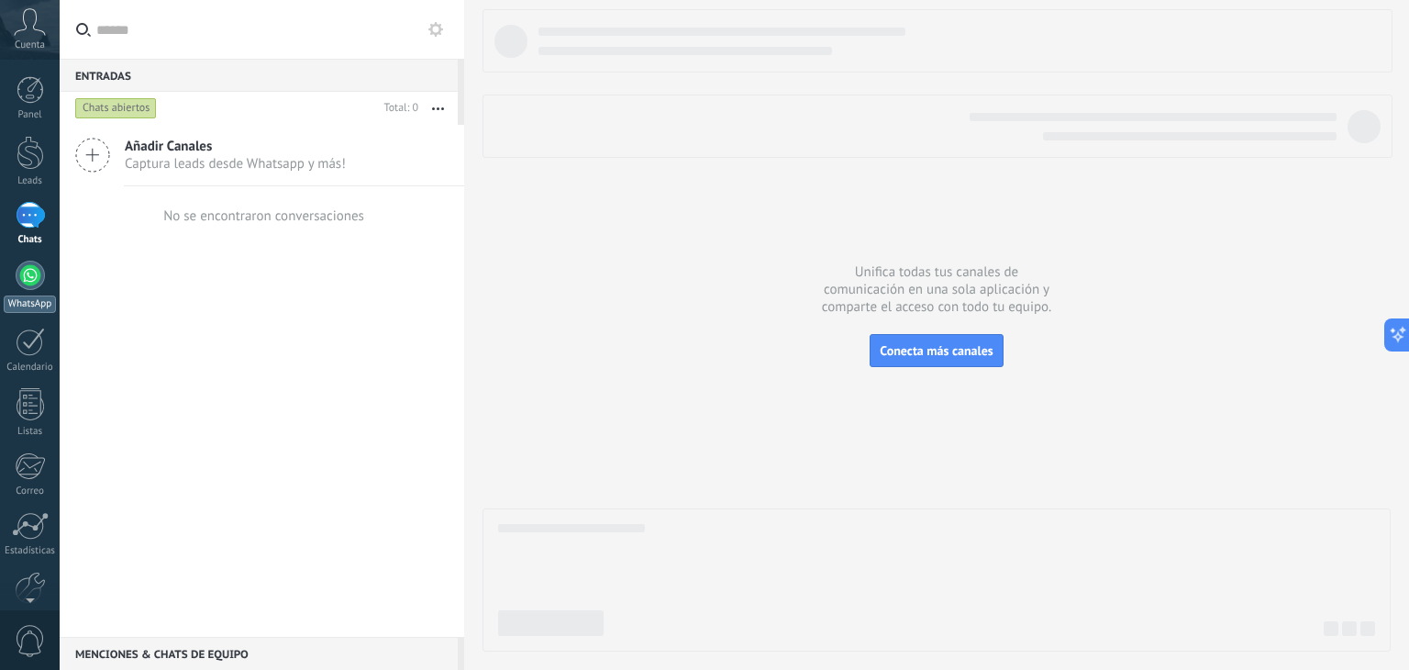
click at [26, 286] on div at bounding box center [30, 275] width 29 height 29
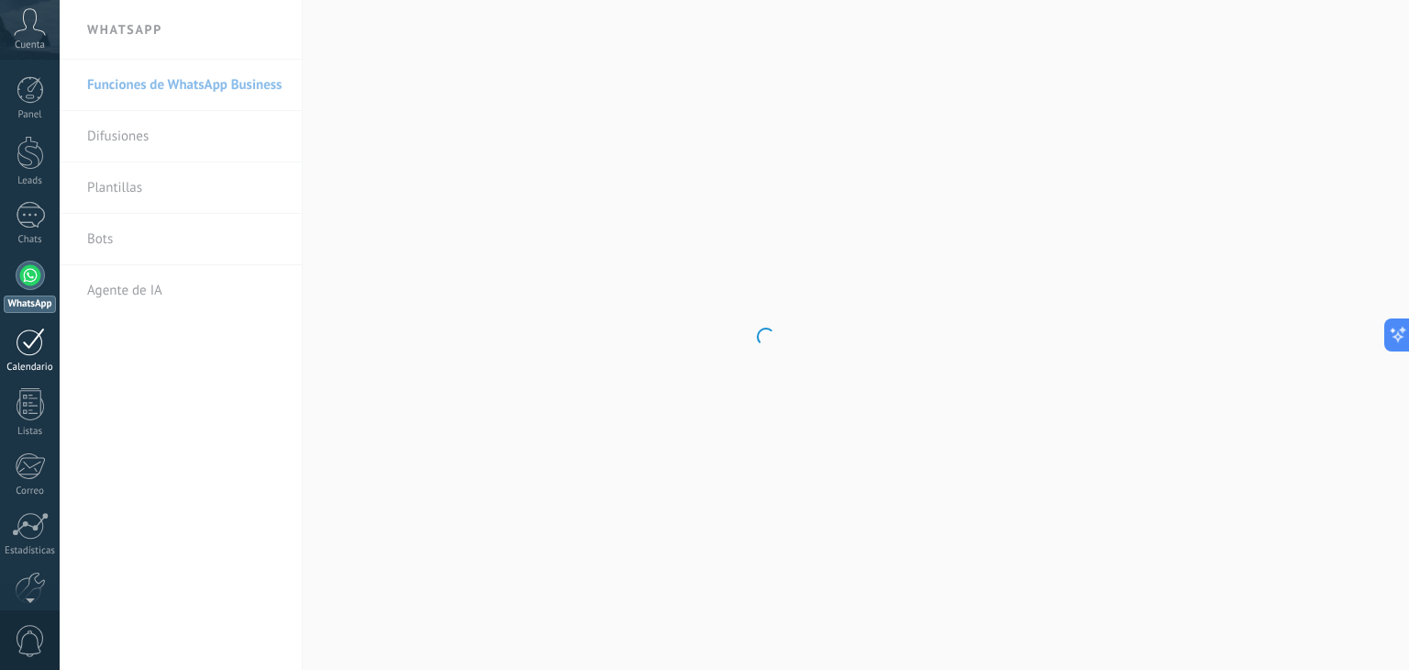
click at [29, 354] on div at bounding box center [30, 342] width 29 height 28
